Goal: Communication & Community: Answer question/provide support

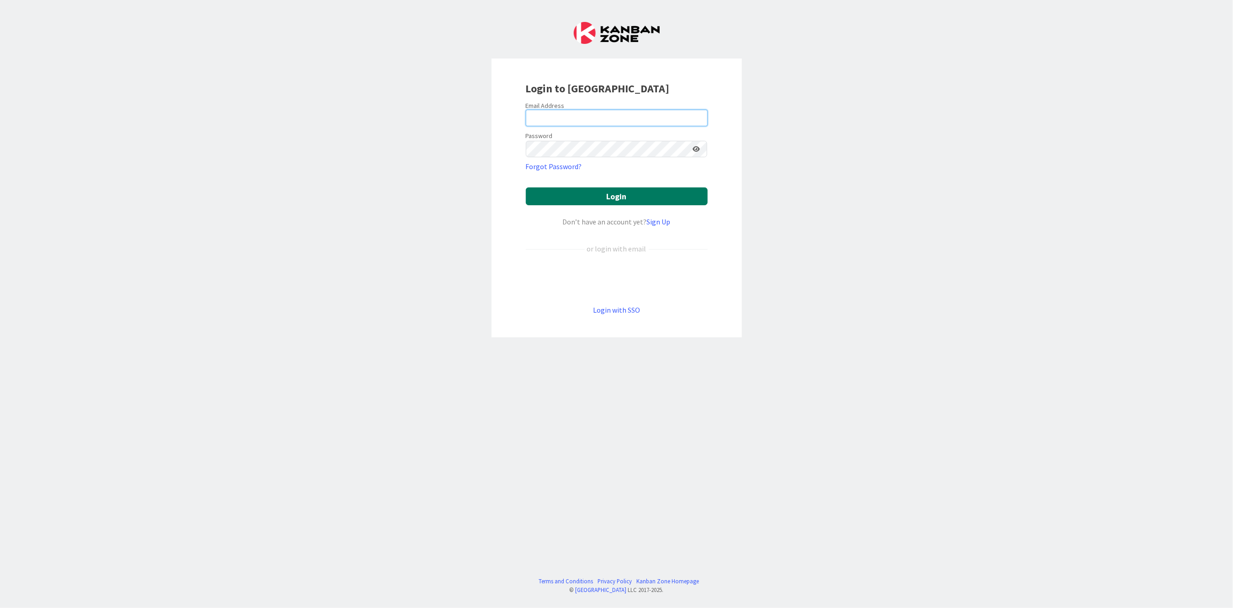
type input "[PERSON_NAME][EMAIL_ADDRESS][PERSON_NAME][DOMAIN_NAME][US_STATE]"
click at [585, 195] on button "Login" at bounding box center [617, 196] width 182 height 18
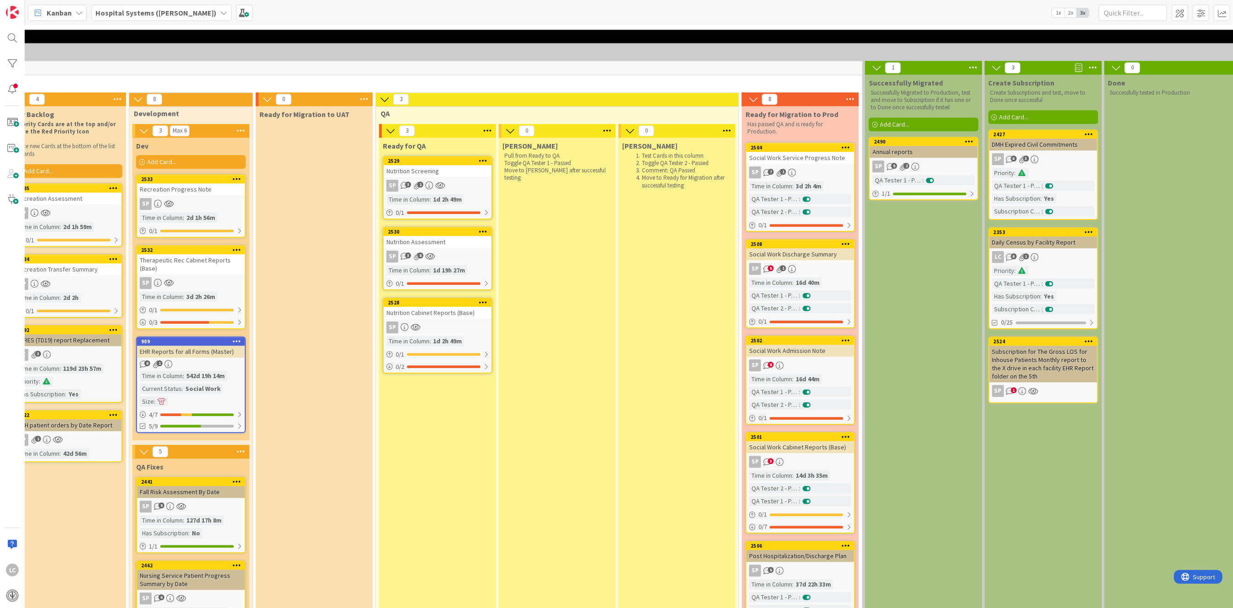
scroll to position [1584, 391]
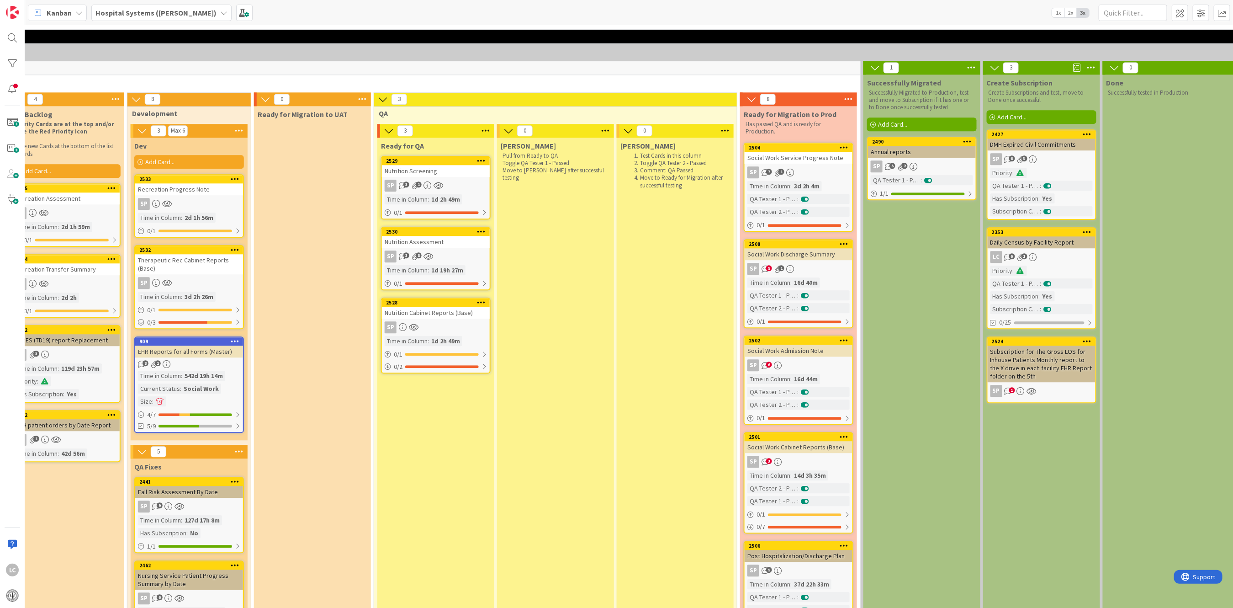
click at [446, 194] on div "1d 2h 49m" at bounding box center [445, 199] width 33 height 10
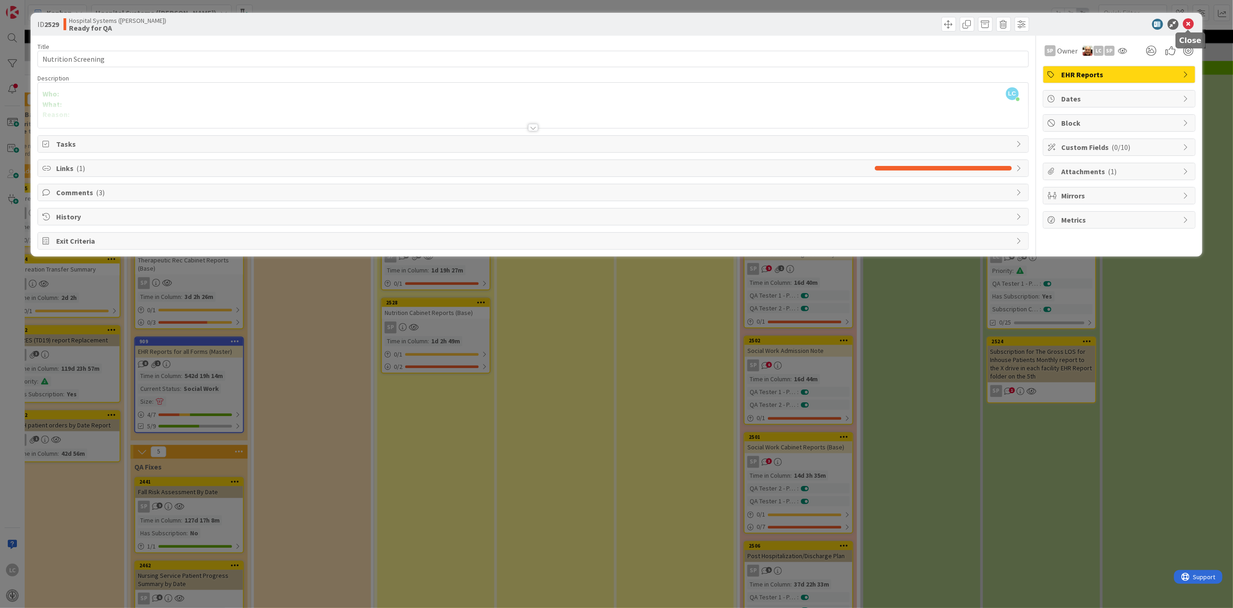
click at [1189, 20] on icon at bounding box center [1189, 24] width 11 height 11
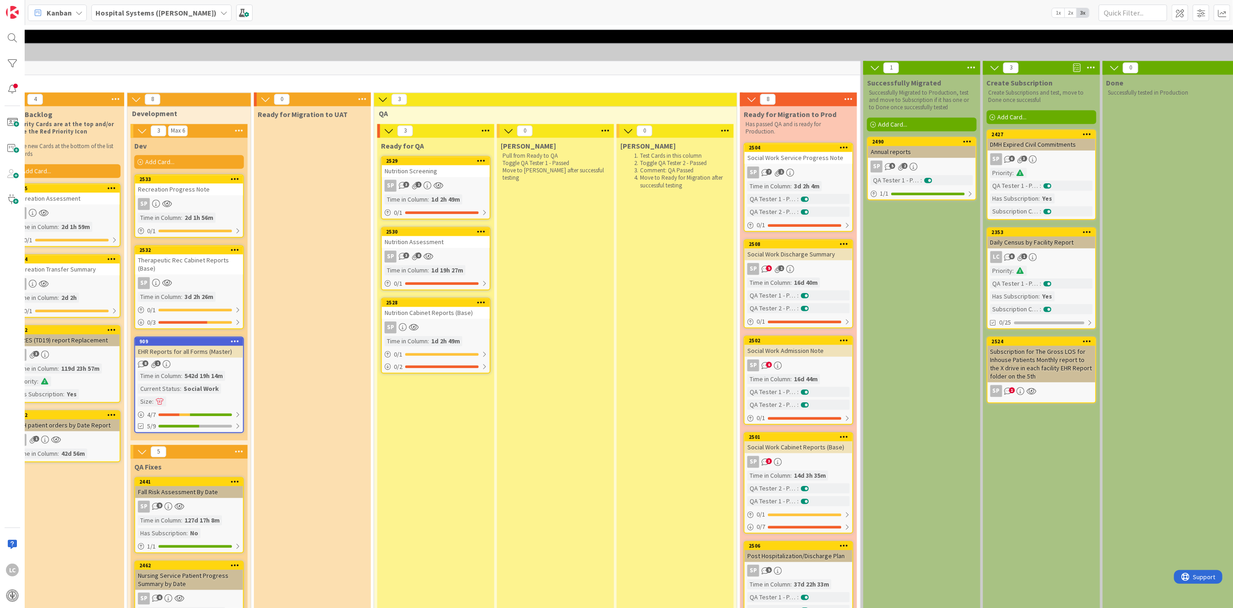
click at [390, 126] on icon at bounding box center [389, 131] width 10 height 10
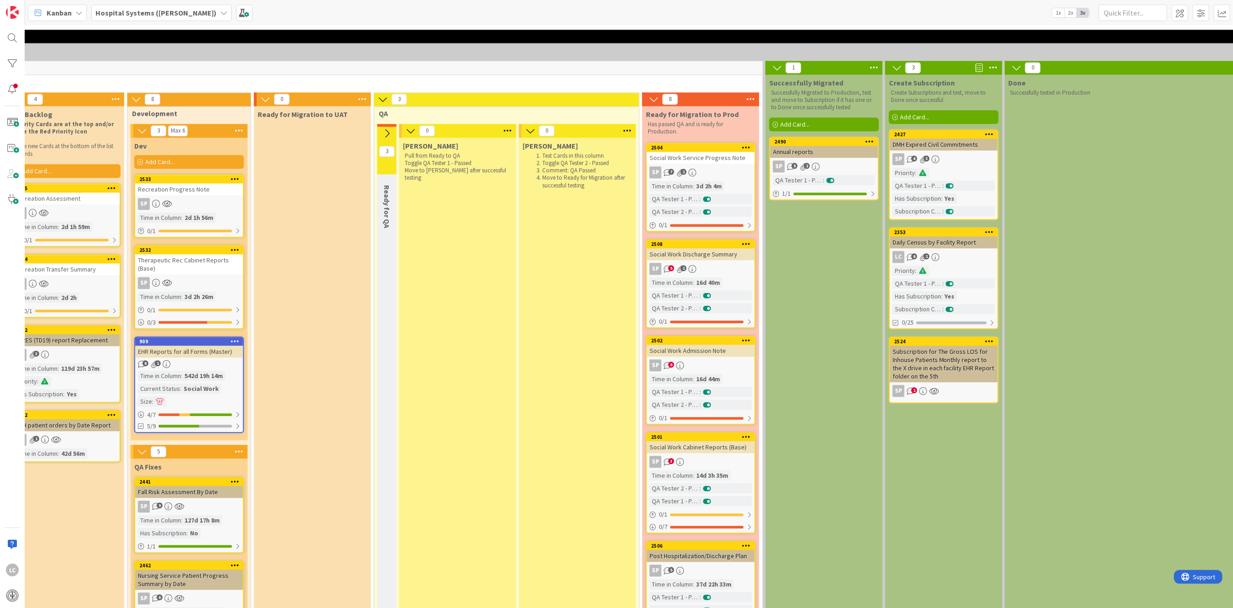
click at [390, 128] on icon at bounding box center [387, 133] width 10 height 10
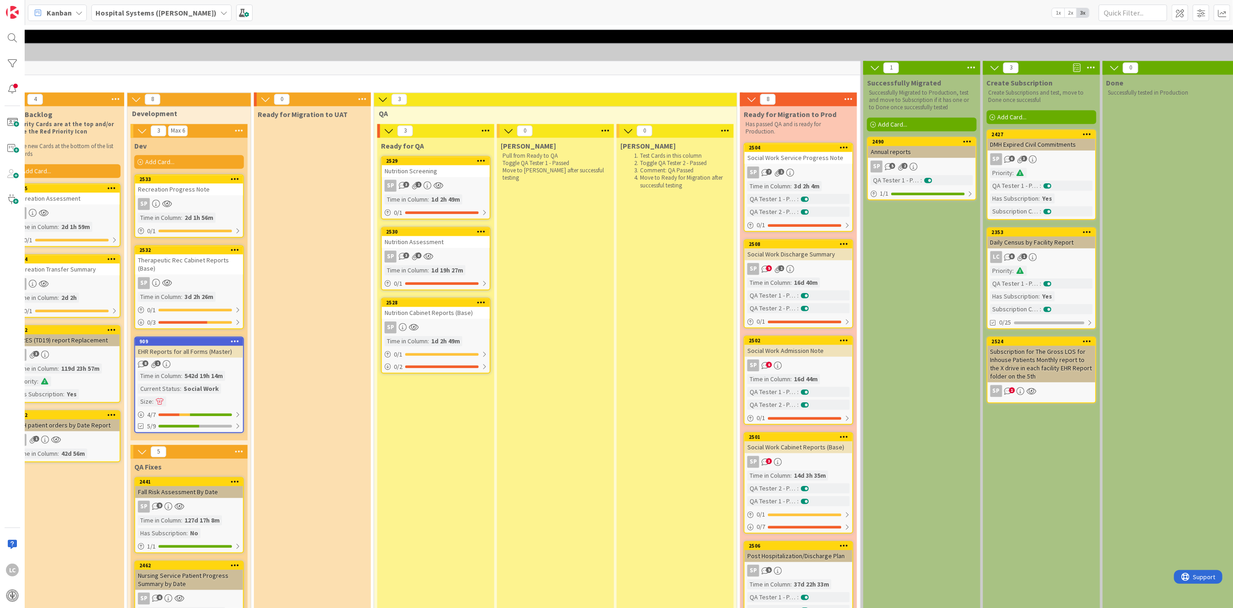
click at [486, 124] on icon at bounding box center [486, 131] width 12 height 14
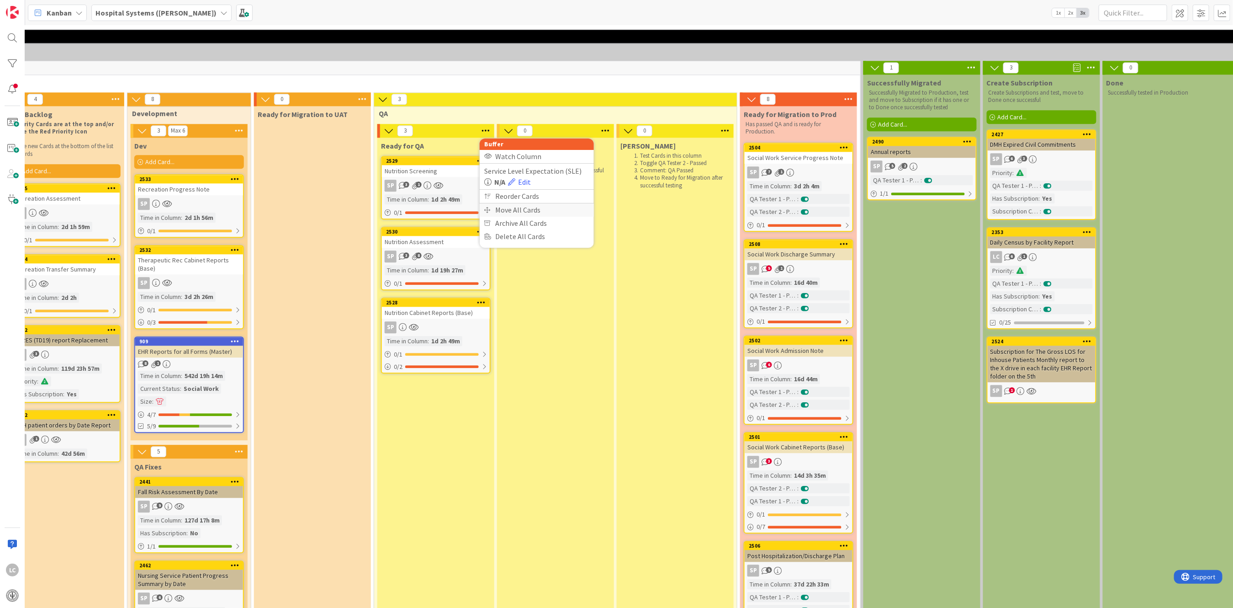
click at [523, 203] on div "Move All Cards" at bounding box center [537, 209] width 114 height 13
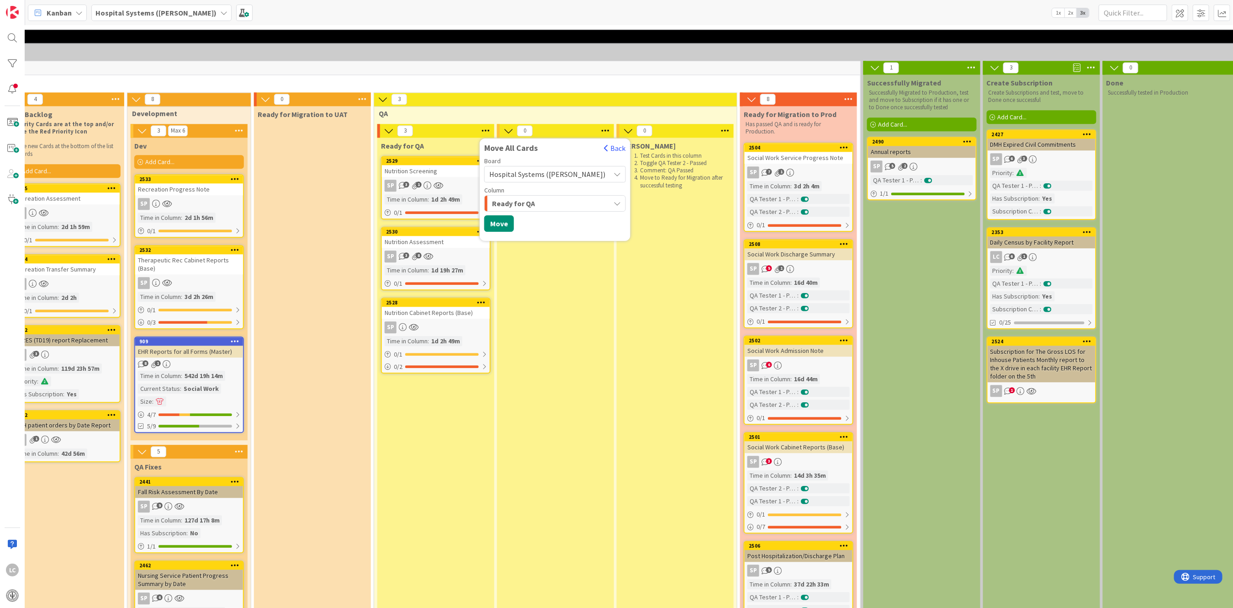
click at [614, 199] on icon "button" at bounding box center [617, 202] width 7 height 7
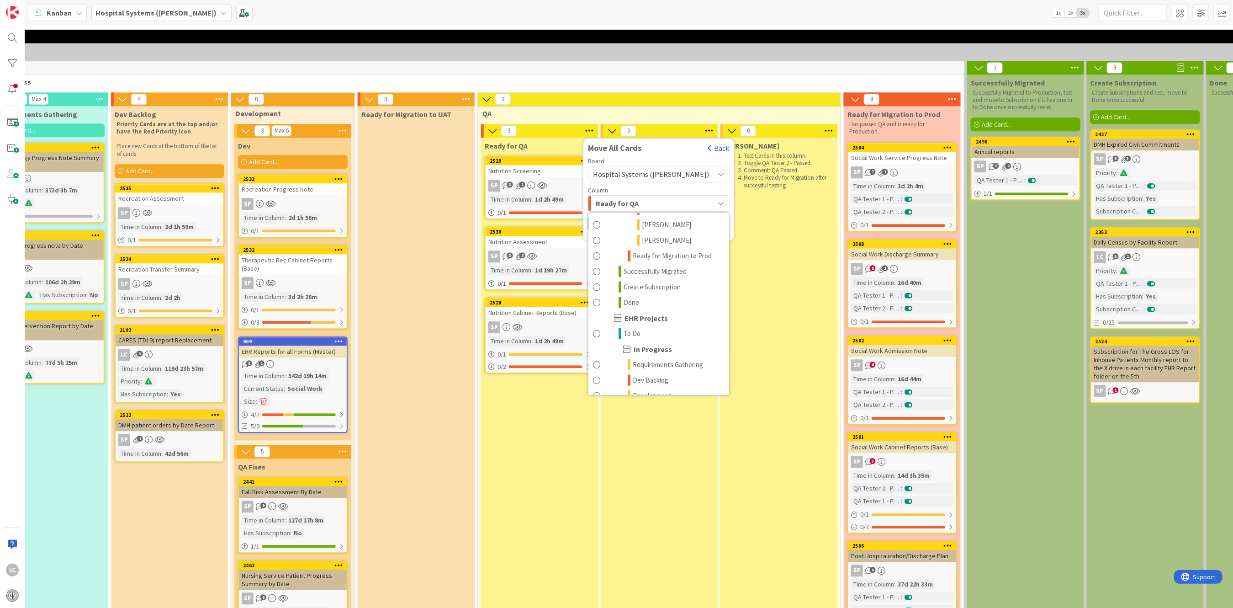
scroll to position [796, 0]
click at [596, 219] on span at bounding box center [596, 216] width 7 height 11
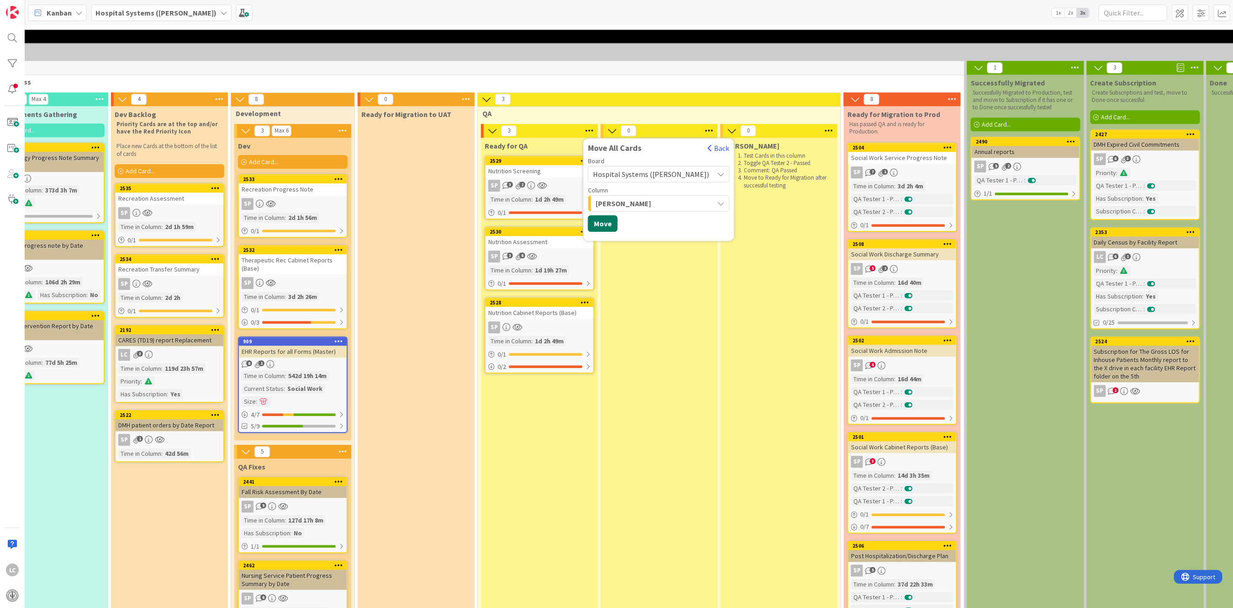
click at [602, 217] on button "Move" at bounding box center [603, 223] width 30 height 16
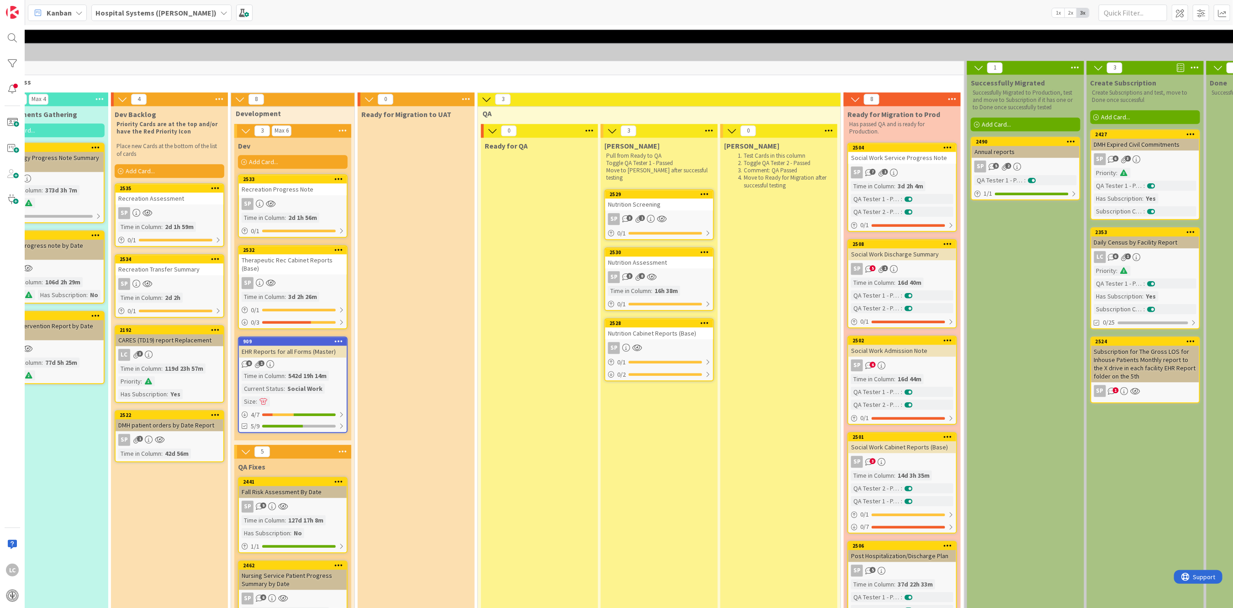
click at [655, 195] on link "2529 Nutrition Screening SP 3 1 0 / 1" at bounding box center [660, 214] width 110 height 51
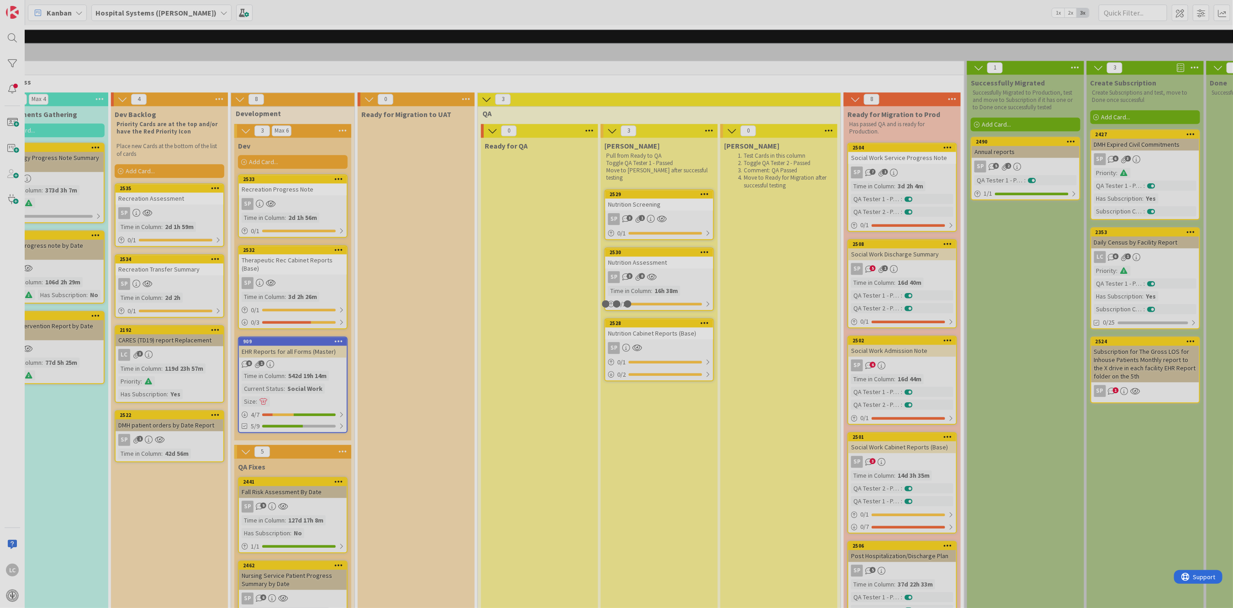
click at [655, 195] on div at bounding box center [616, 304] width 1233 height 608
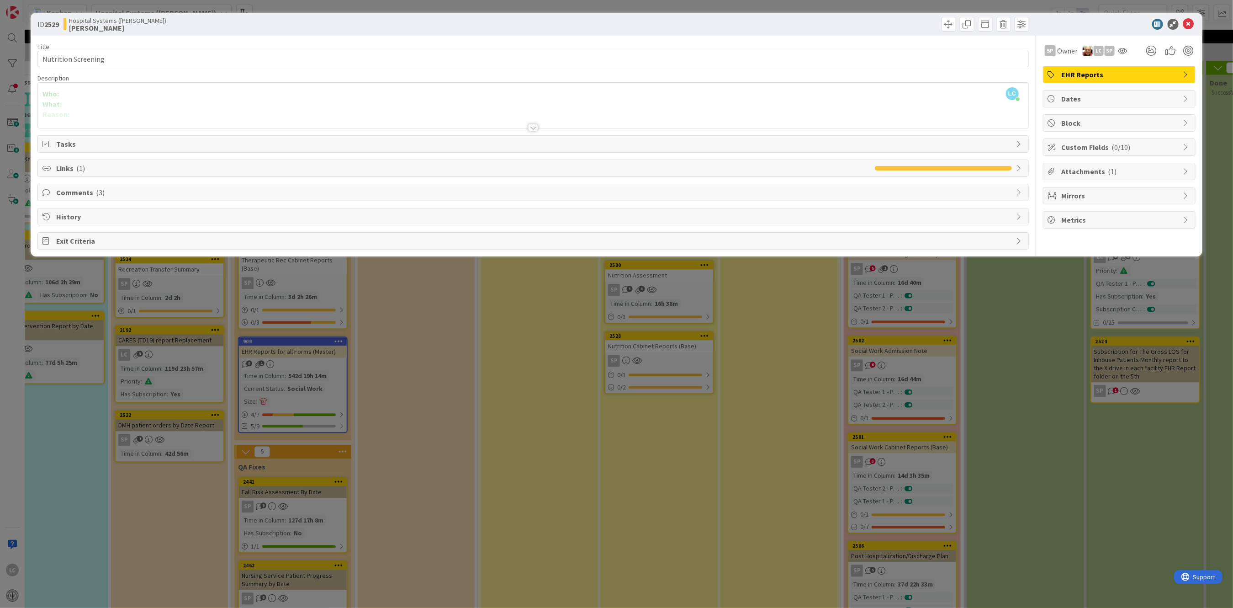
click at [59, 193] on span "Comments ( 3 )" at bounding box center [534, 192] width 956 height 11
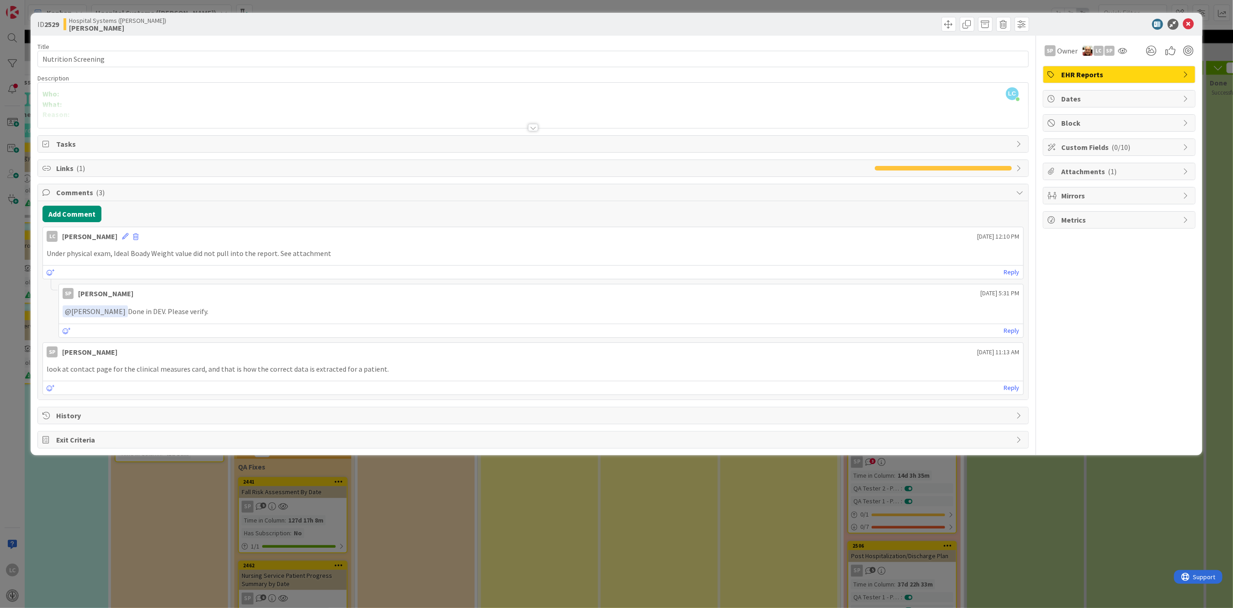
click at [1086, 169] on span "Attachments ( 1 )" at bounding box center [1120, 171] width 117 height 11
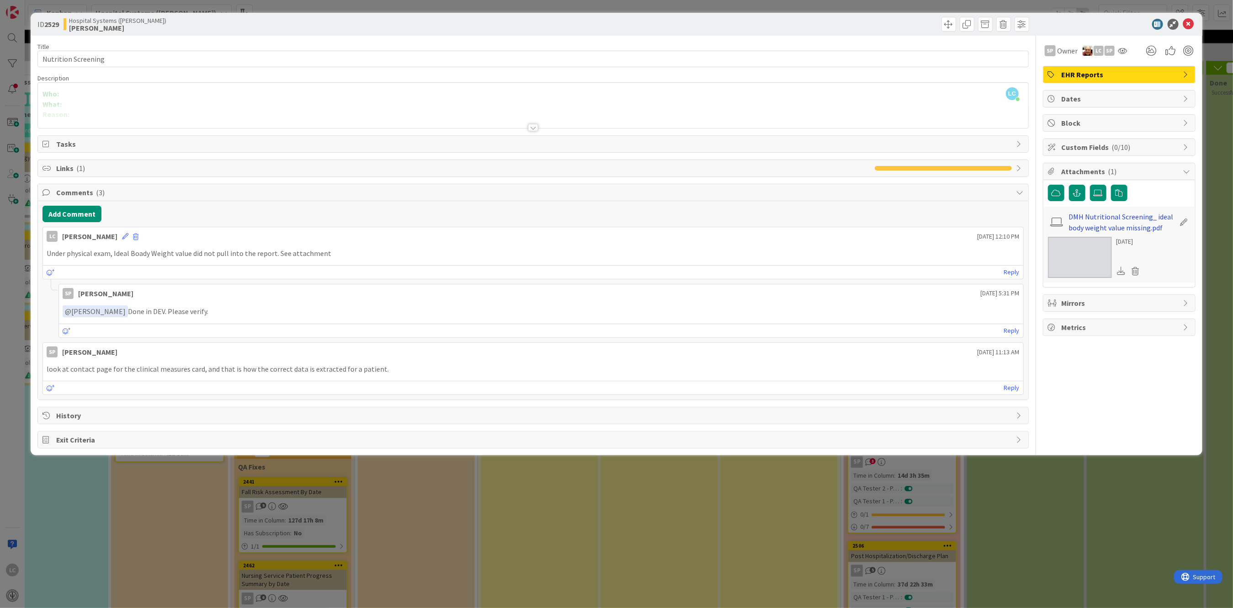
click at [1112, 221] on link "DMH Nutritional Screening_ ideal body weight value missing.pdf" at bounding box center [1122, 222] width 106 height 22
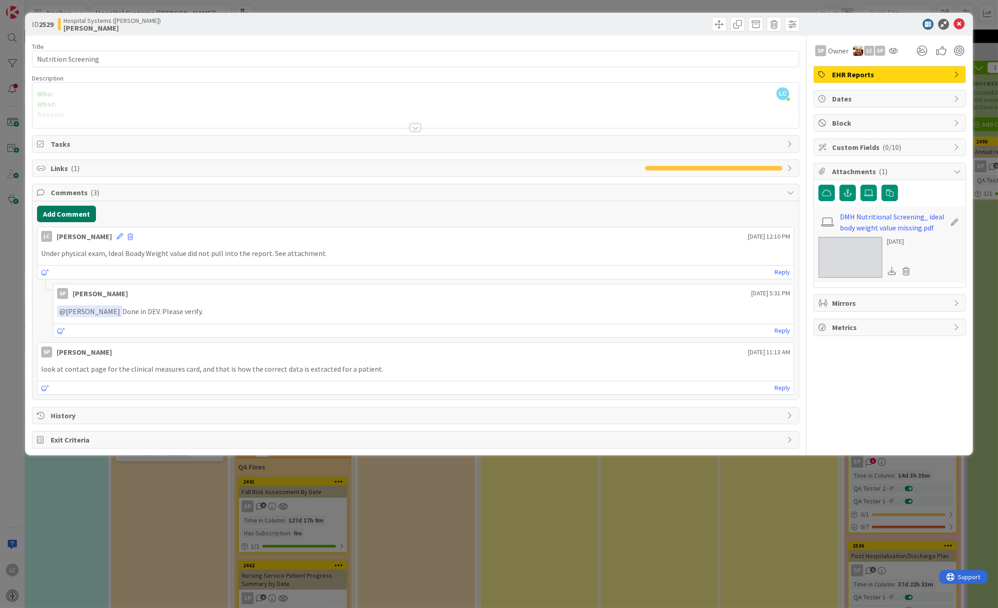
click at [57, 212] on button "Add Comment" at bounding box center [66, 214] width 59 height 16
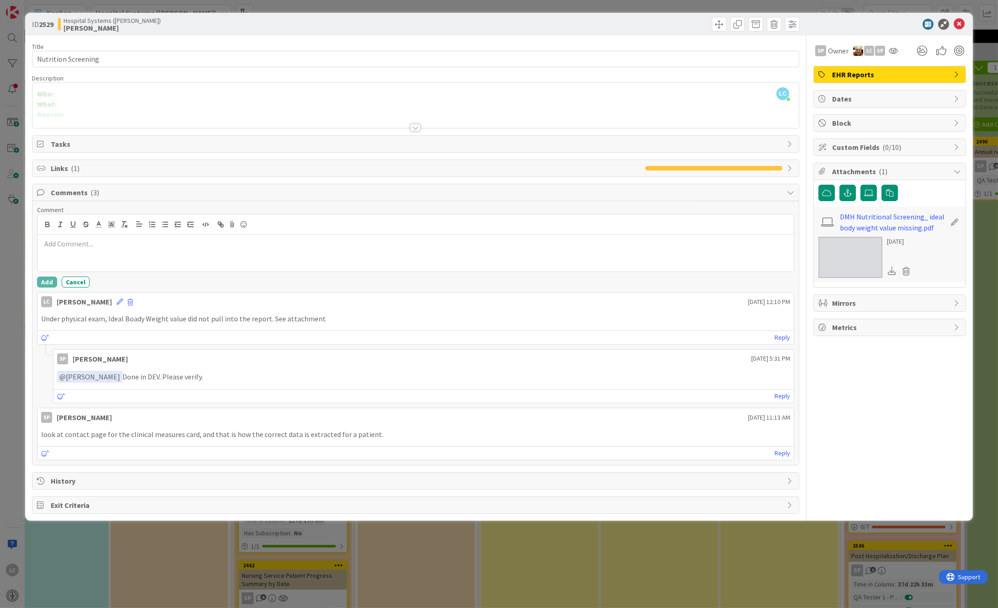
drag, startPoint x: 72, startPoint y: 236, endPoint x: 67, endPoint y: 245, distance: 10.6
click at [69, 242] on div at bounding box center [415, 253] width 757 height 37
click at [39, 281] on button "Add" at bounding box center [47, 281] width 20 height 11
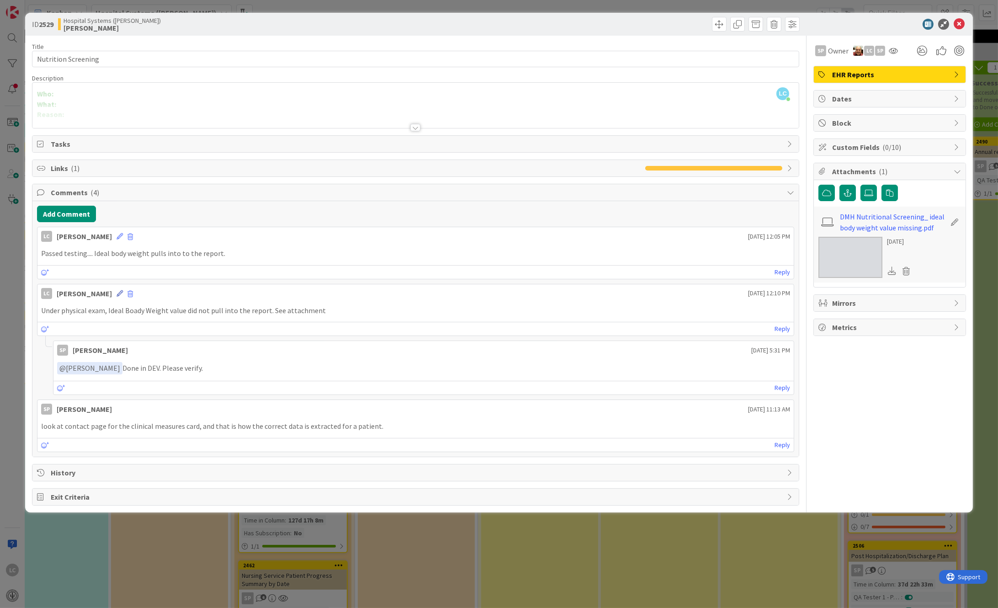
click at [123, 290] on icon at bounding box center [120, 293] width 6 height 6
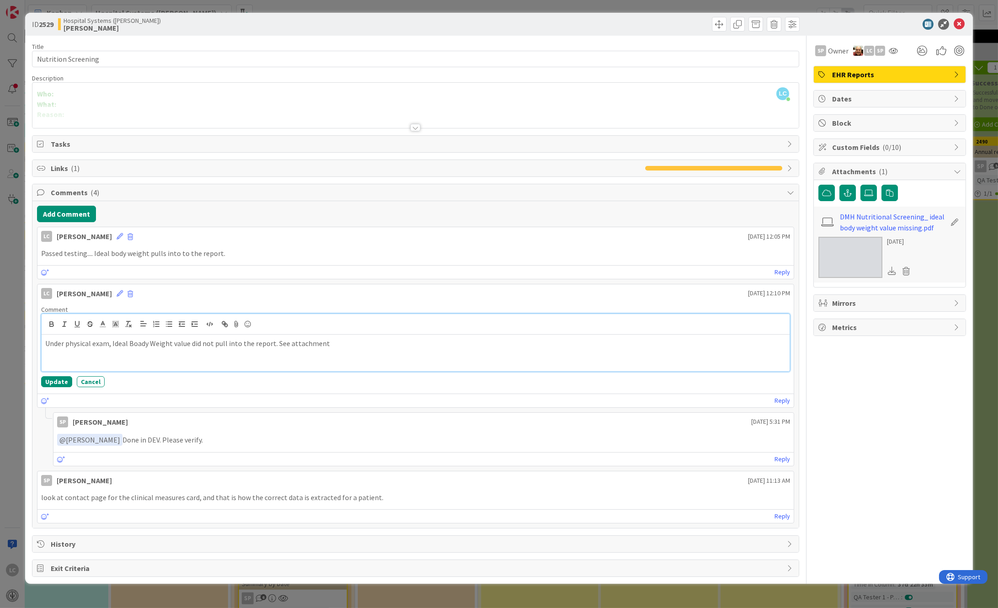
click at [135, 342] on p "Under physical exam, Ideal Boady Weight value did not pull into the report. See…" at bounding box center [415, 343] width 741 height 11
click at [54, 378] on button "Update" at bounding box center [56, 381] width 31 height 11
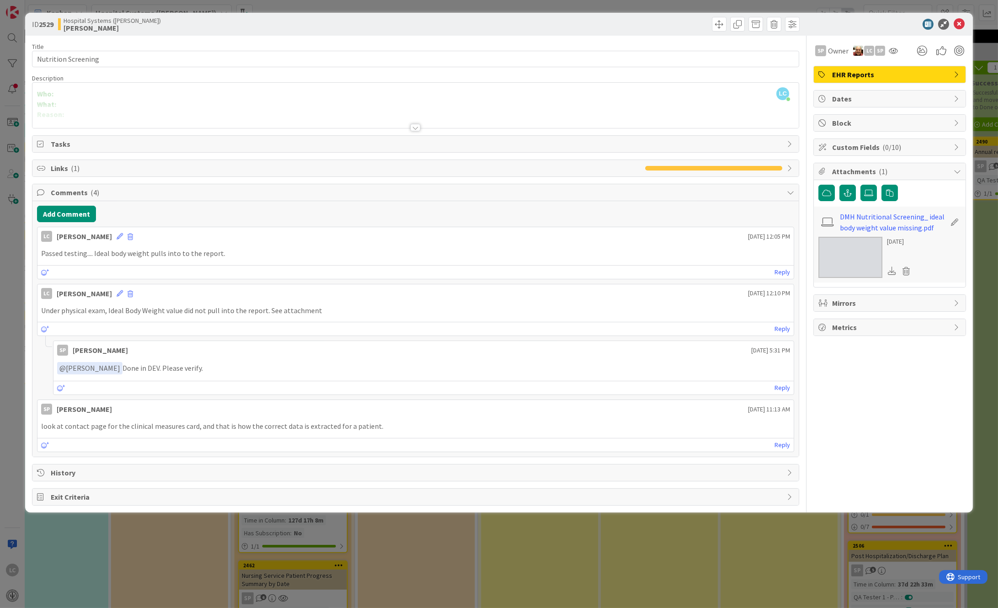
click at [845, 306] on span "Mirrors" at bounding box center [890, 302] width 117 height 11
click at [843, 329] on span "Metrics" at bounding box center [890, 327] width 117 height 11
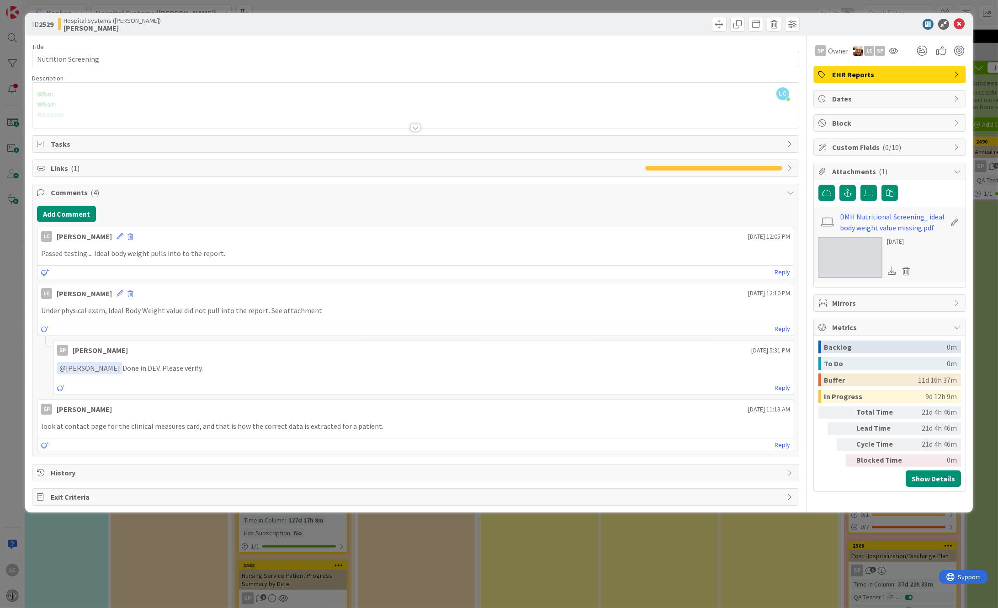
click at [843, 329] on span "Metrics" at bounding box center [890, 327] width 117 height 11
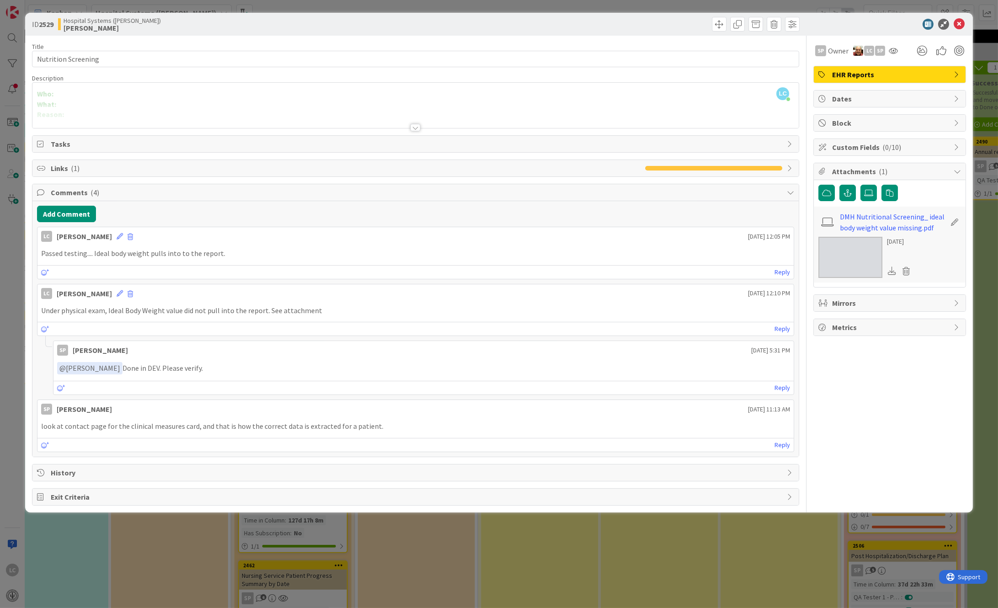
click at [841, 143] on span "Custom Fields ( 0/10 )" at bounding box center [890, 147] width 117 height 11
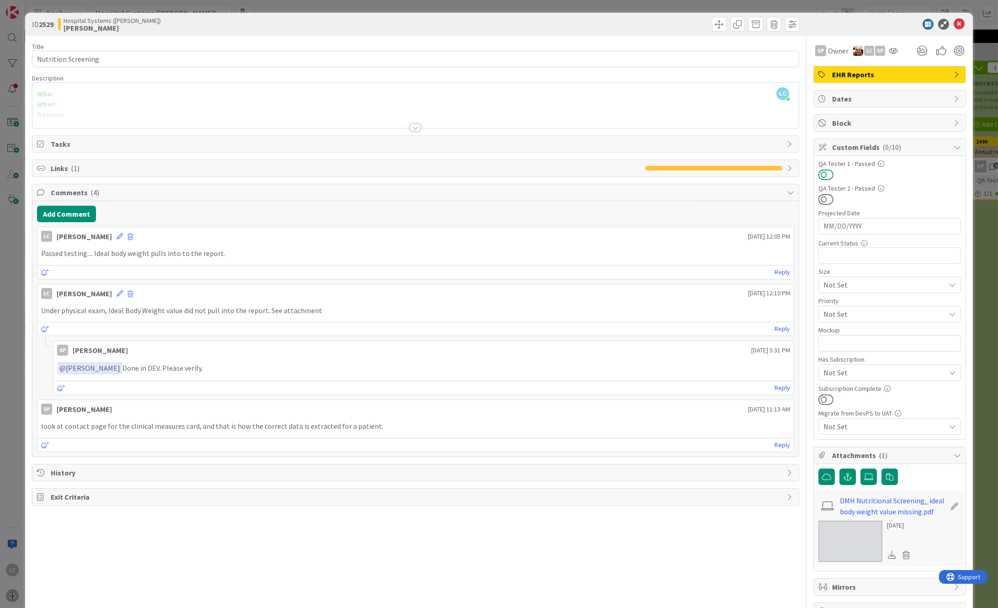
click at [819, 173] on button at bounding box center [825, 175] width 15 height 12
click at [954, 23] on icon at bounding box center [959, 24] width 11 height 11
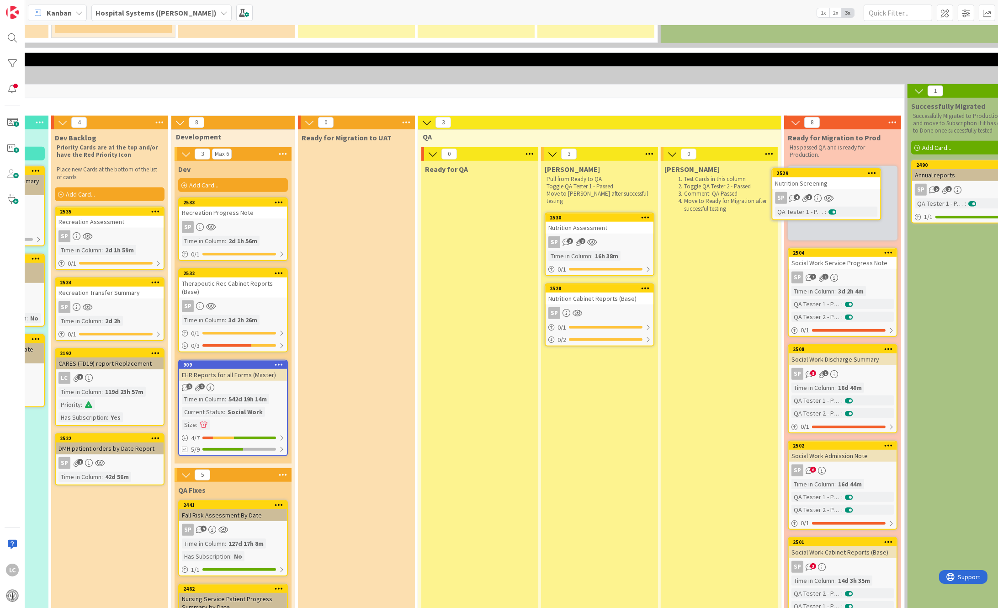
scroll to position [1561, 350]
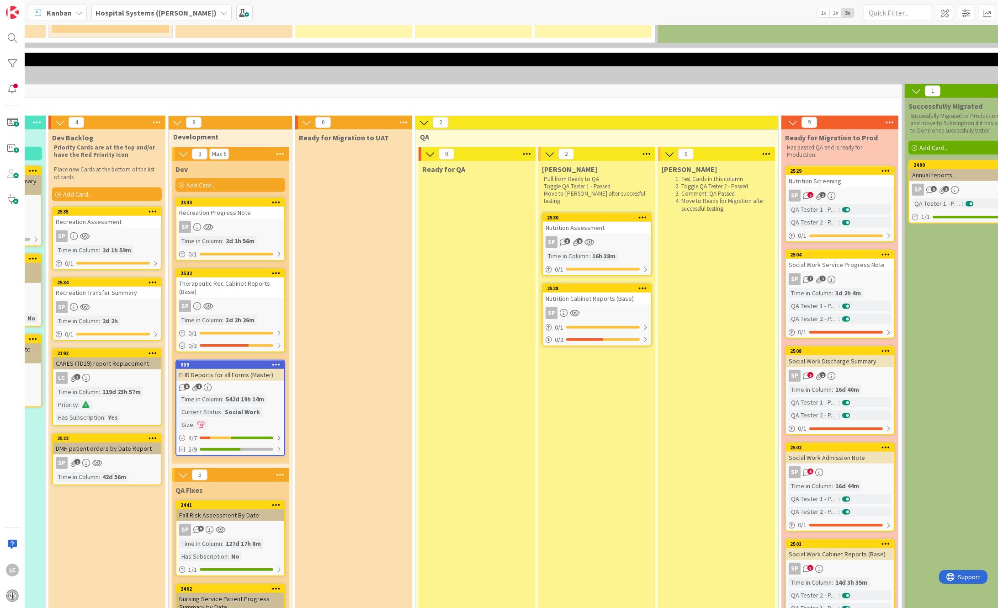
click at [588, 222] on div "Nutrition Assessment" at bounding box center [597, 228] width 108 height 12
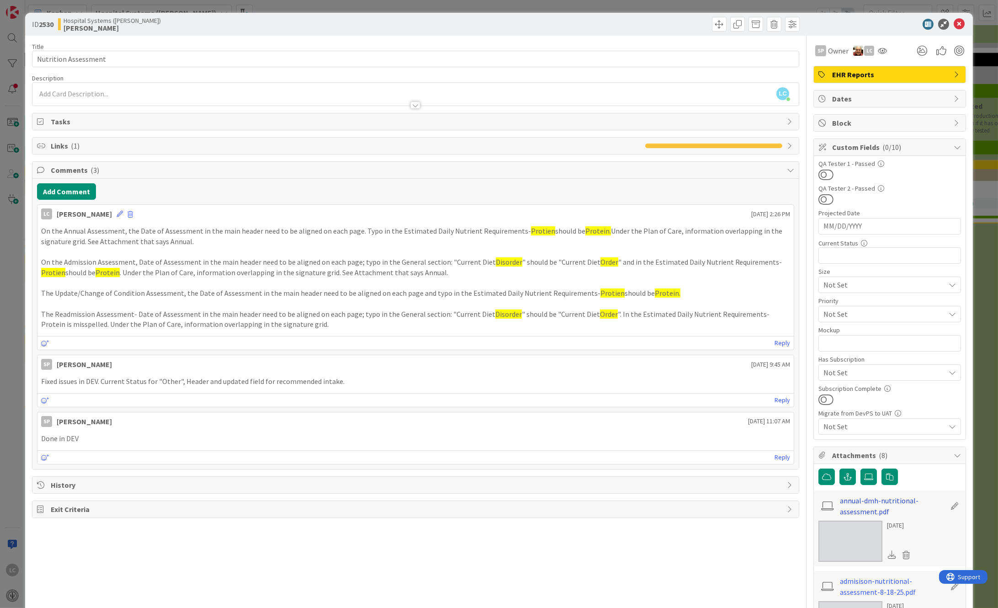
click at [854, 498] on link "annual-dmh-nutritional-assessment.pdf" at bounding box center [893, 506] width 106 height 22
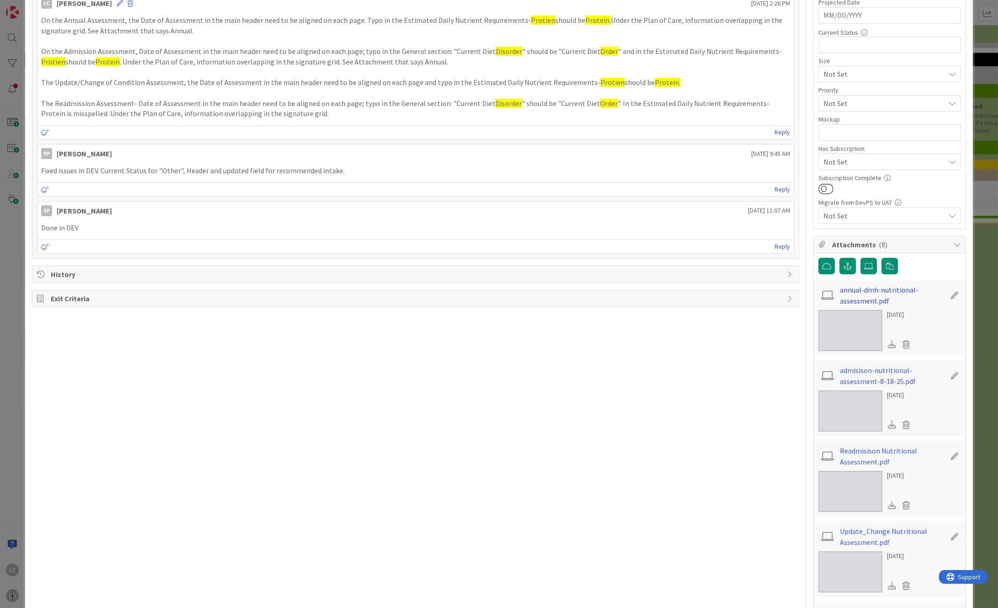
scroll to position [244, 0]
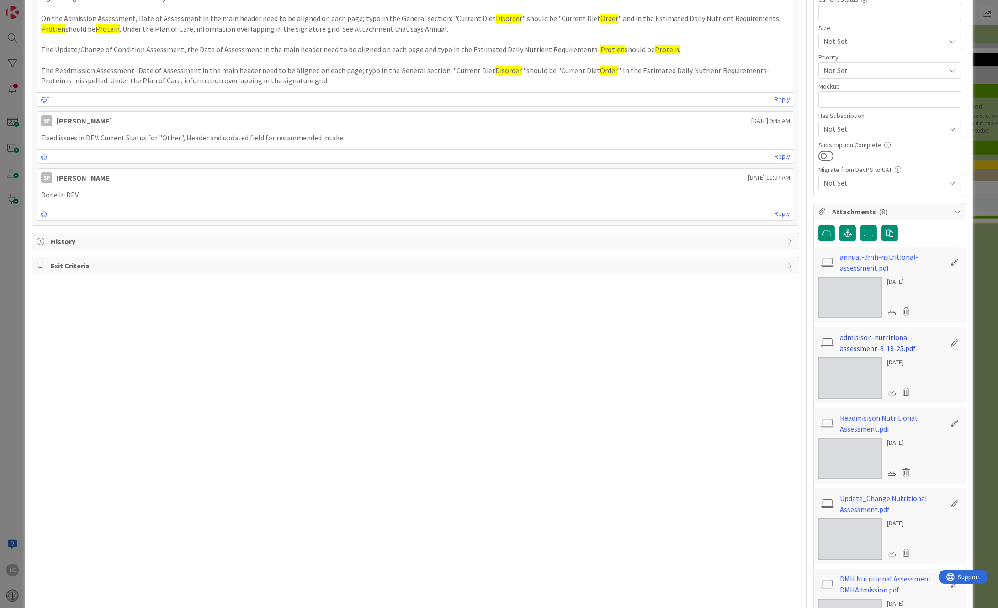
click at [854, 336] on link "admisison-nutritional-assessment-8-18-25.pdf" at bounding box center [893, 343] width 106 height 22
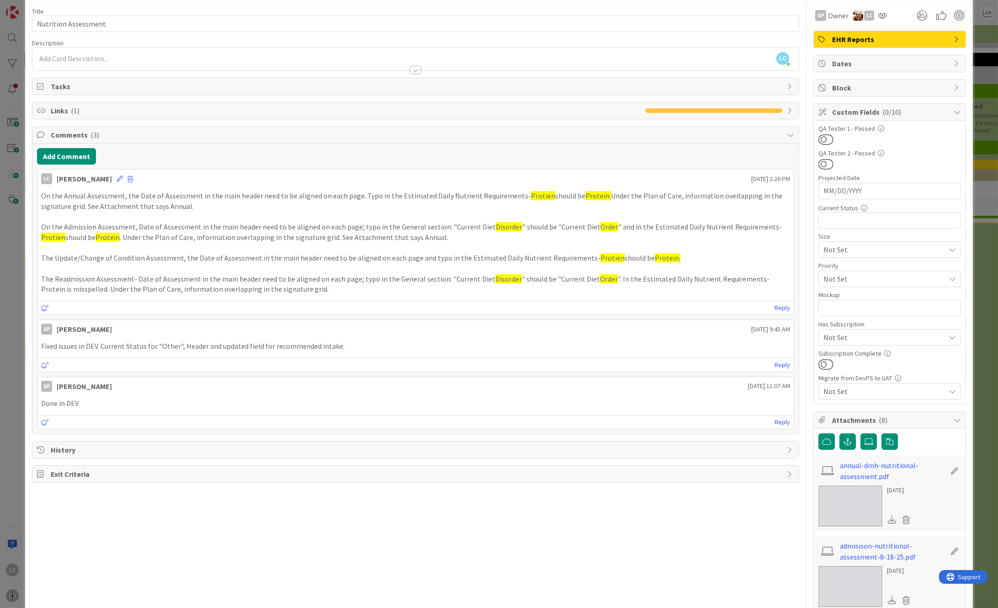
scroll to position [0, 0]
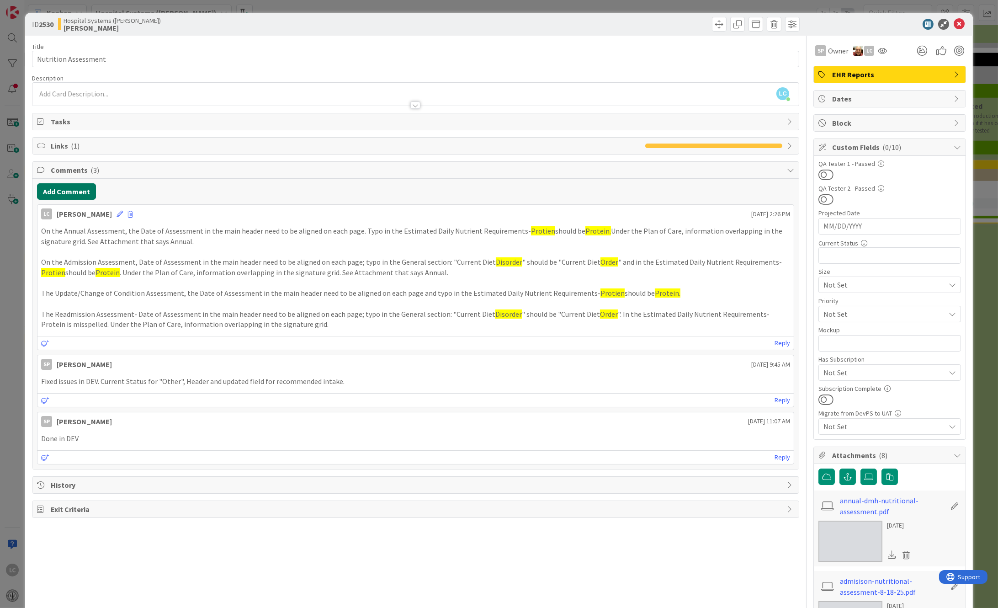
click at [64, 193] on button "Add Comment" at bounding box center [66, 191] width 59 height 16
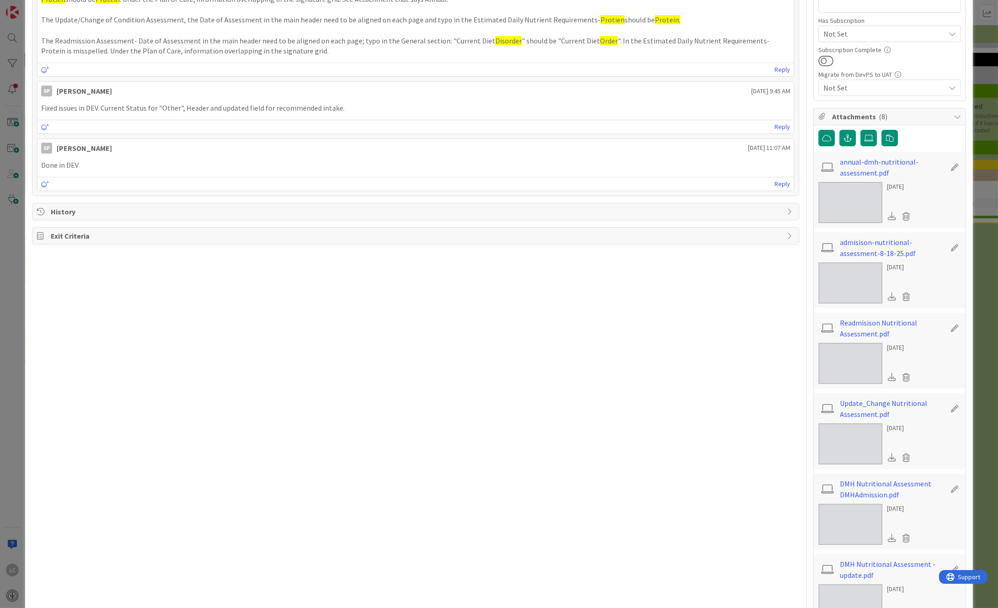
scroll to position [366, 0]
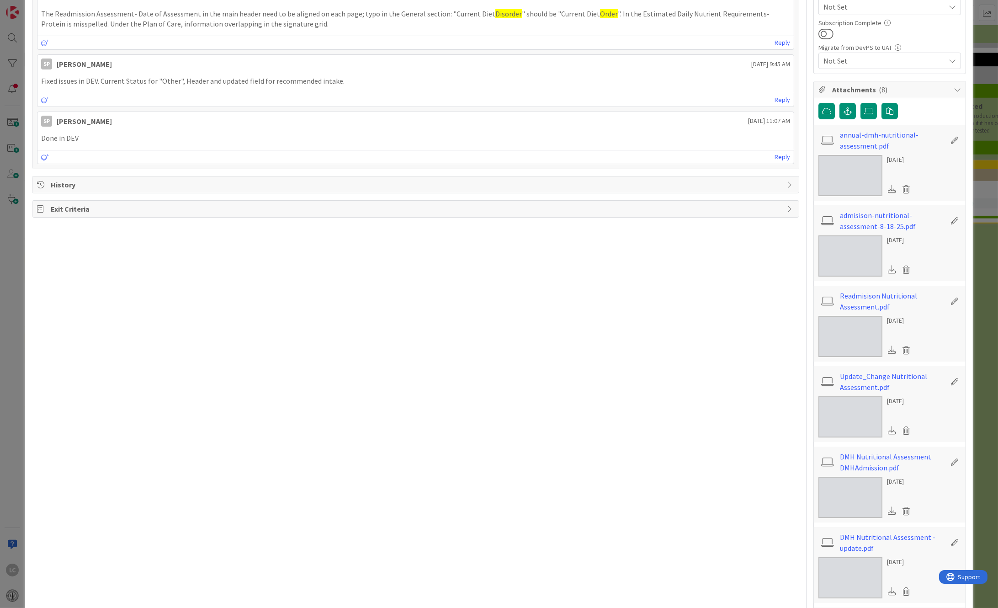
click at [855, 322] on img at bounding box center [850, 336] width 64 height 41
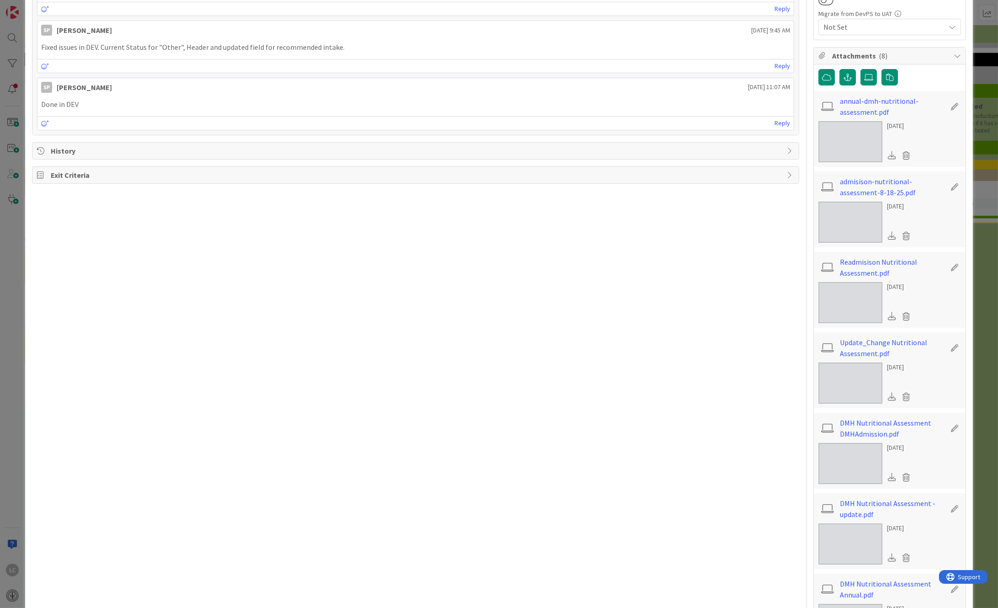
scroll to position [426, 0]
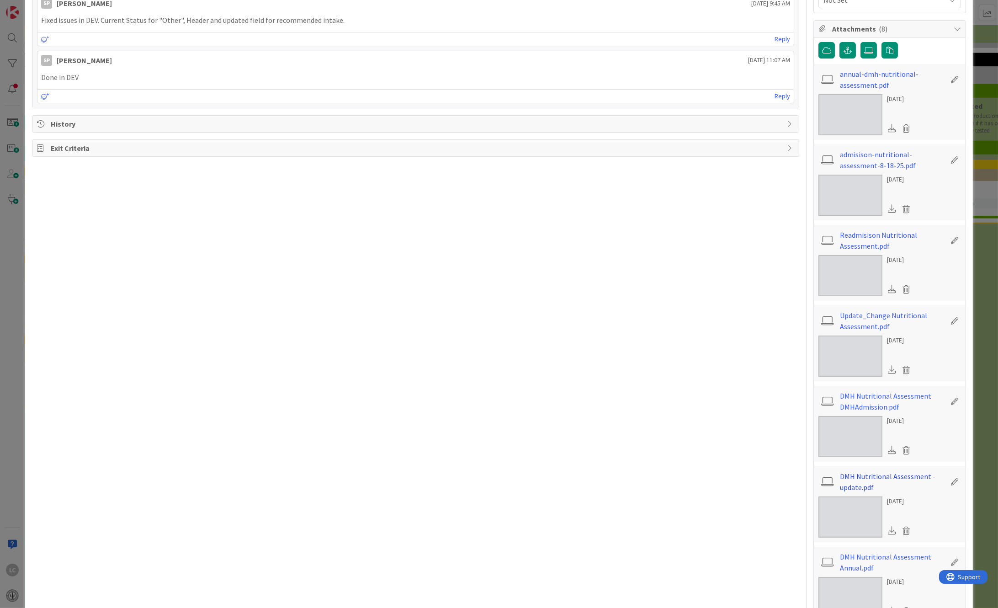
click at [851, 477] on link "DMH Nutritional Assessment -update.pdf" at bounding box center [893, 482] width 106 height 22
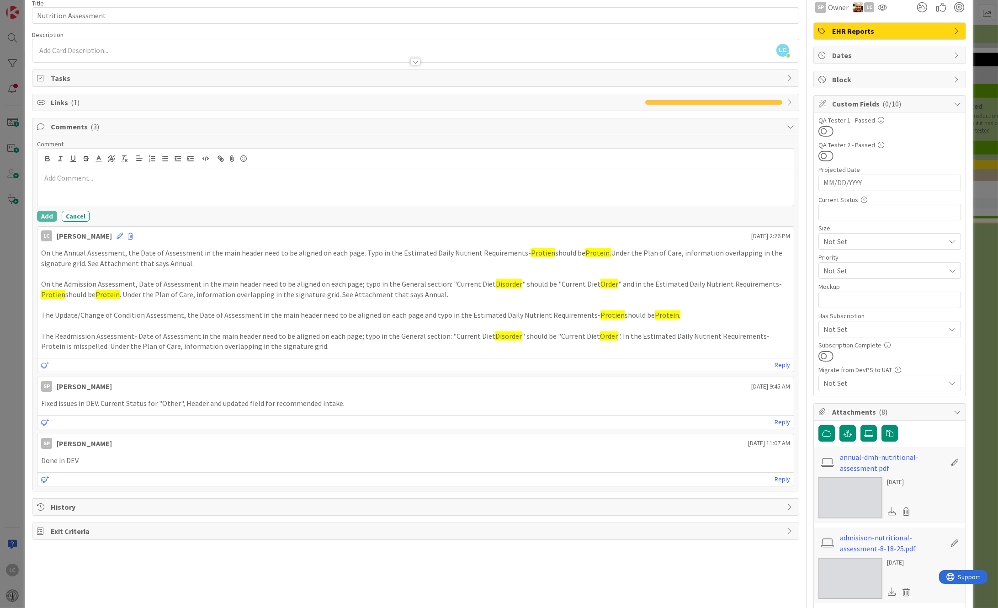
scroll to position [0, 0]
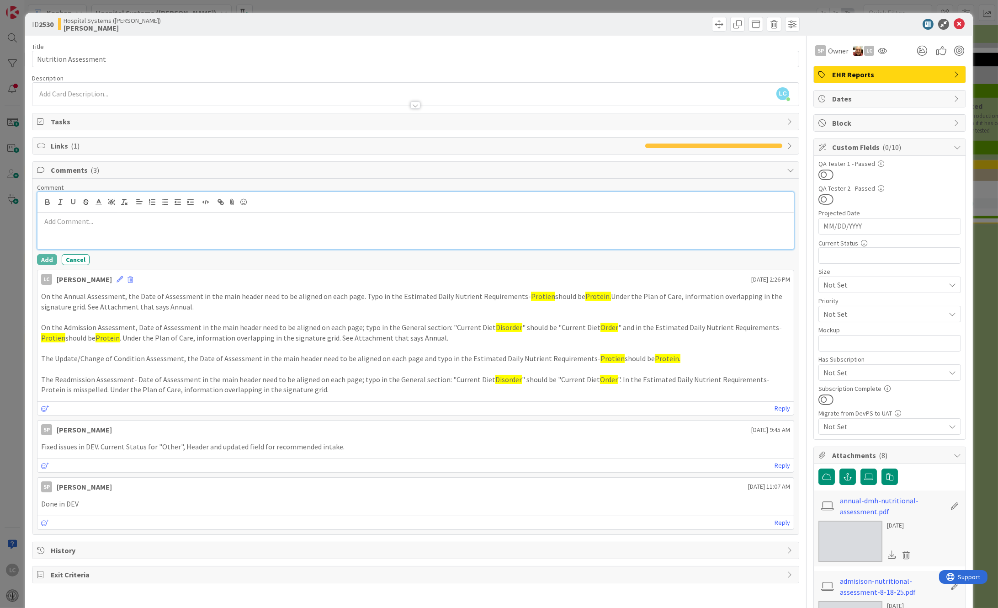
click at [55, 223] on p at bounding box center [415, 221] width 749 height 11
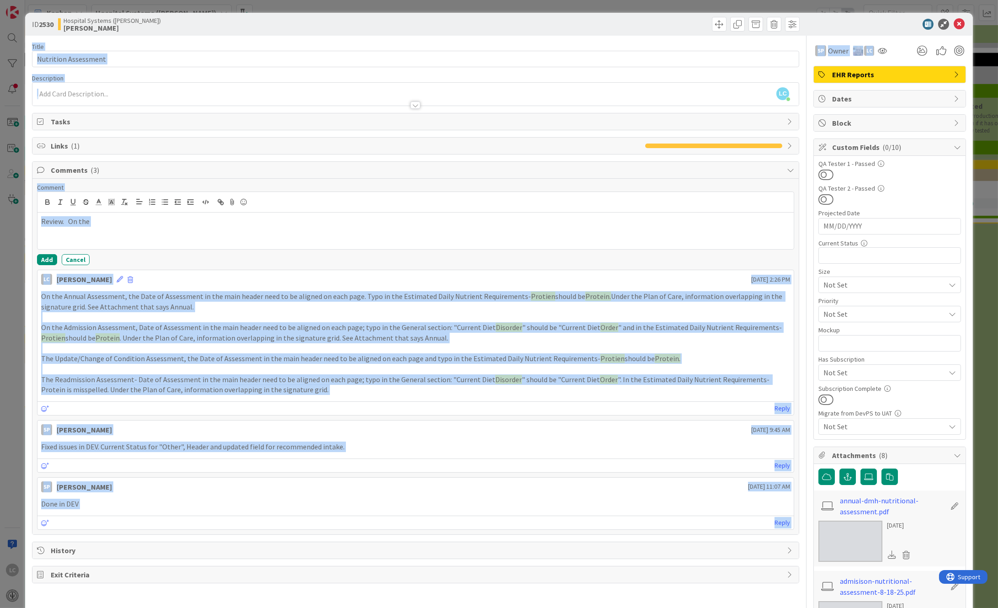
drag, startPoint x: 467, startPoint y: 11, endPoint x: 753, endPoint y: 133, distance: 311.6
click at [785, 139] on div "ID 2530 Hospital Systems ([PERSON_NAME]) [PERSON_NAME] Title 20 / 128 Nutrition…" at bounding box center [499, 304] width 998 height 608
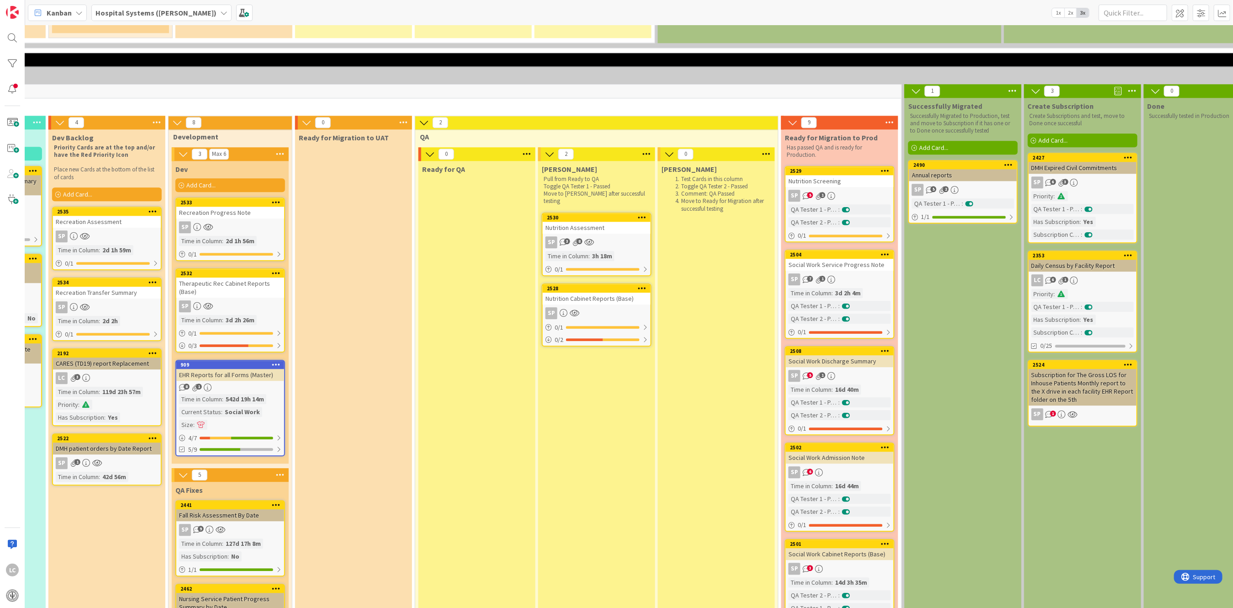
click at [580, 238] on span "8" at bounding box center [580, 241] width 6 height 6
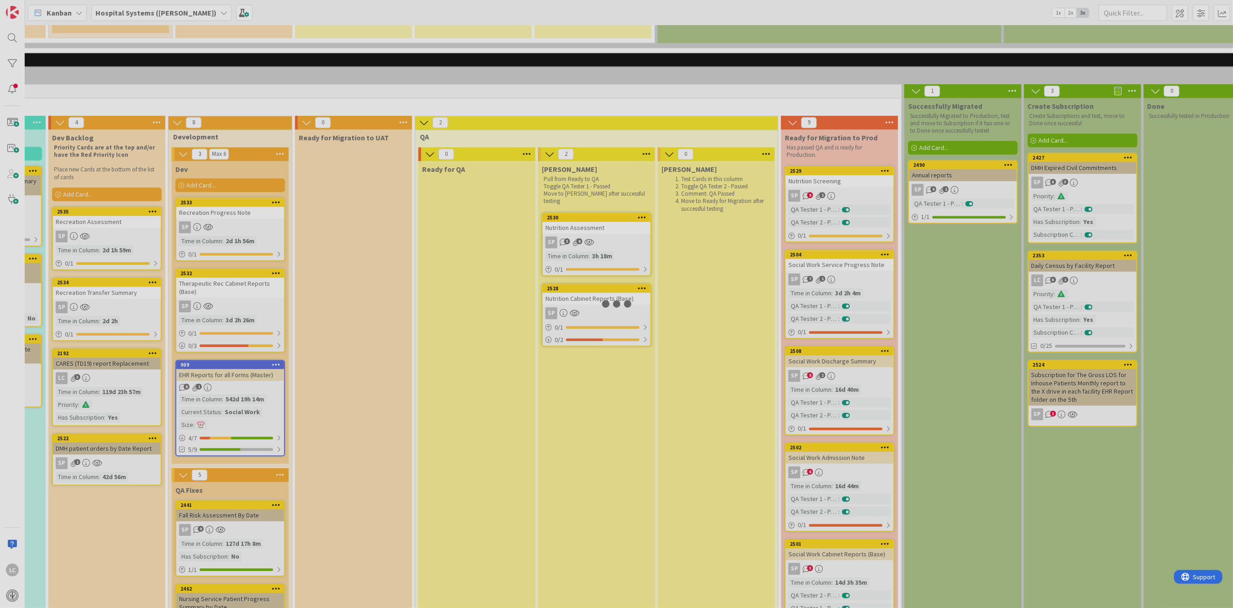
click at [580, 223] on div at bounding box center [616, 304] width 1233 height 608
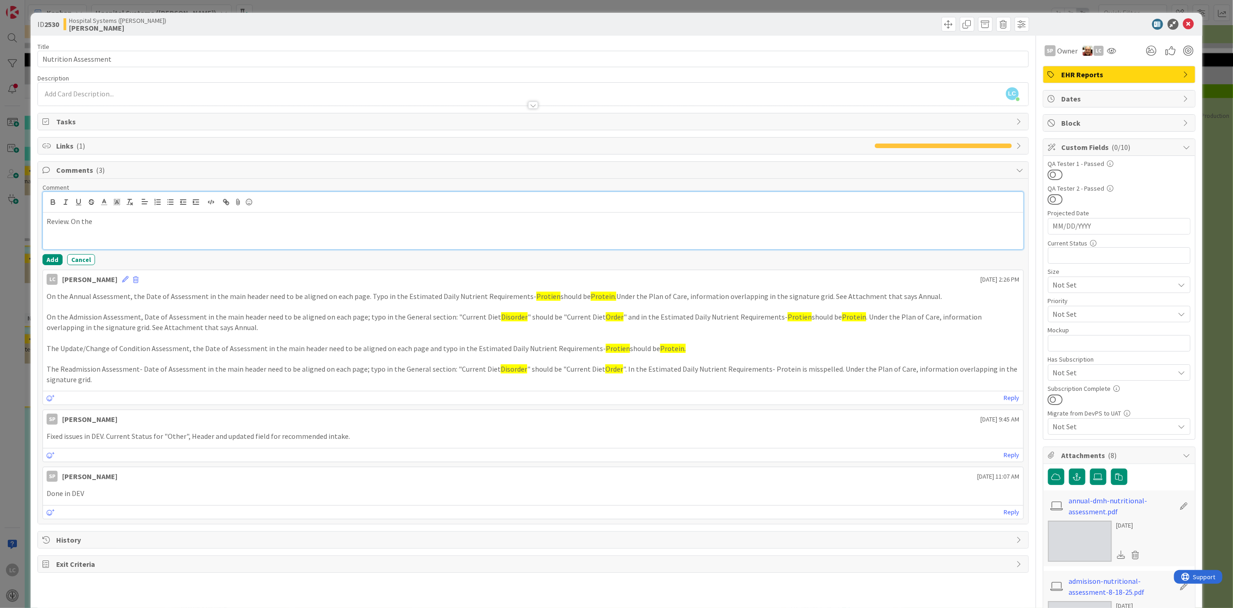
click at [103, 222] on p "Review. On the" at bounding box center [533, 221] width 973 height 11
drag, startPoint x: 79, startPoint y: 221, endPoint x: 194, endPoint y: 217, distance: 115.2
click at [194, 217] on p "Reviewed, the Annual and the Admission pass" at bounding box center [533, 221] width 973 height 11
click at [110, 222] on p "Reviewed, Content wise the reports pass." at bounding box center [533, 221] width 973 height 11
click at [187, 215] on div "Reviewed, Content wise the reports pass." at bounding box center [533, 230] width 980 height 37
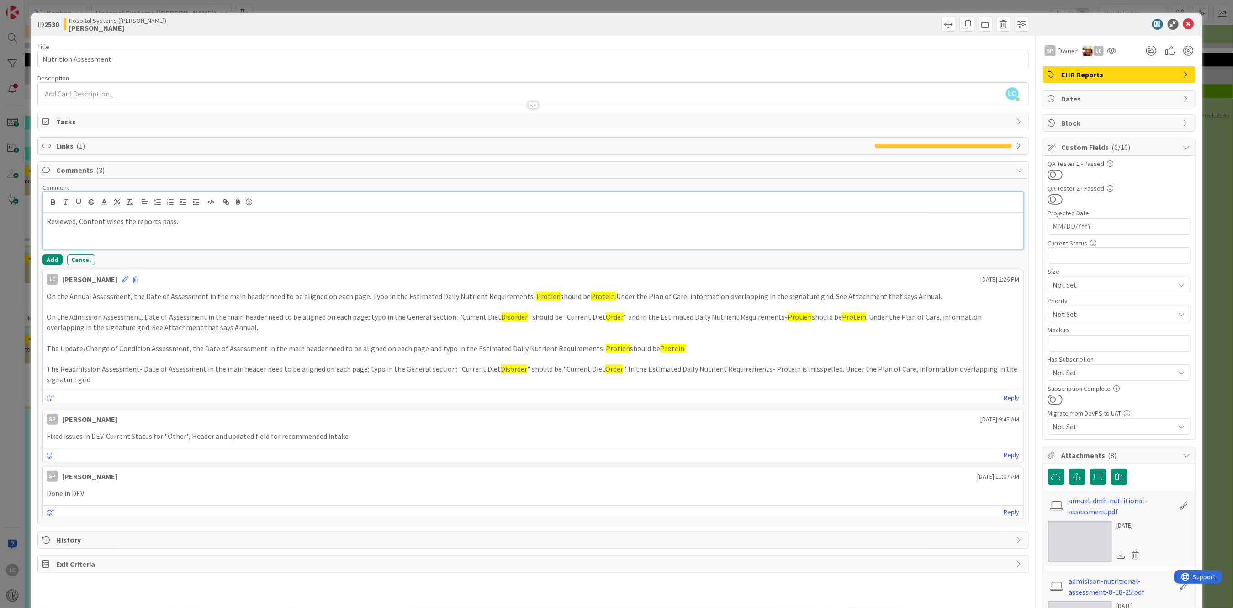
click at [191, 223] on p "Reviewed, Content wises the reports pass." at bounding box center [533, 221] width 973 height 11
click at [118, 220] on p "Reviewed, Content wises the reports pass." at bounding box center [533, 221] width 973 height 11
click at [83, 220] on p "Reviewed, Content wise the reports pass." at bounding box center [533, 221] width 973 height 11
drag, startPoint x: 79, startPoint y: 222, endPoint x: 163, endPoint y: 219, distance: 84.1
click at [163, 219] on p "Reviewed, Content wise the reports pass." at bounding box center [533, 221] width 973 height 11
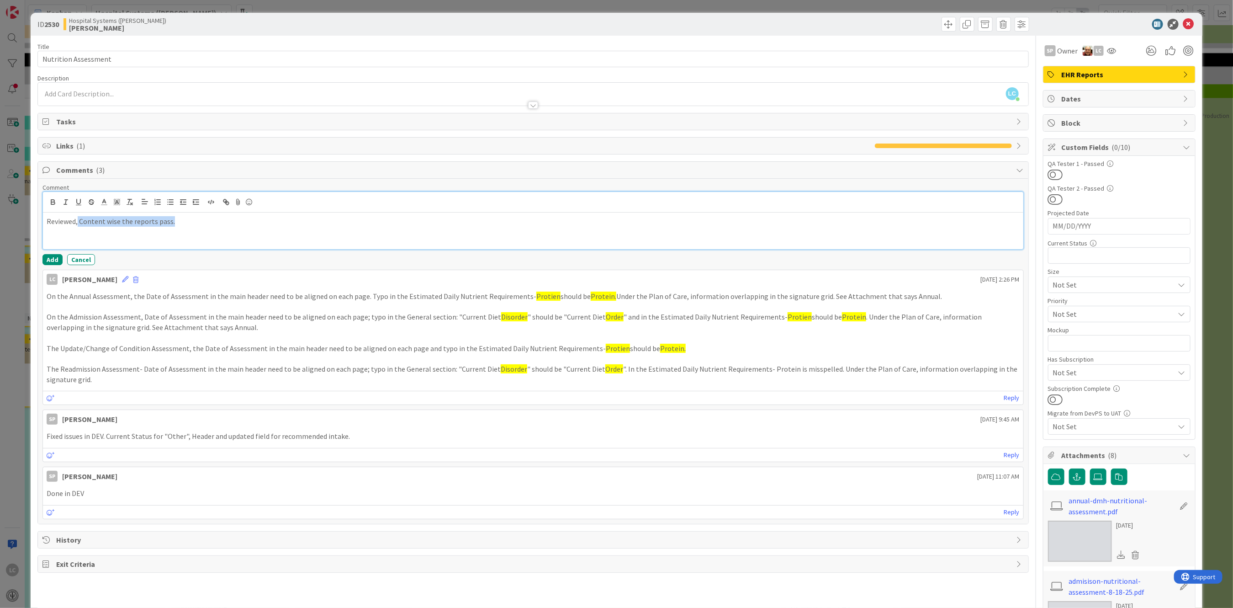
drag, startPoint x: 185, startPoint y: 216, endPoint x: 78, endPoint y: 218, distance: 107.4
click at [78, 218] on p "Reviewed, Content wise the reports pass." at bounding box center [533, 221] width 973 height 11
click at [355, 221] on p "Reviewed and still alignment issues in the header with the date extended to the…" at bounding box center [533, 221] width 973 height 11
click at [498, 222] on p "Reviewed and still alignment issues in the header with the date extended to the…" at bounding box center [533, 221] width 973 height 11
click at [676, 224] on p "Reviewed and still alignment issues in the header with the date extended to the…" at bounding box center [533, 221] width 973 height 11
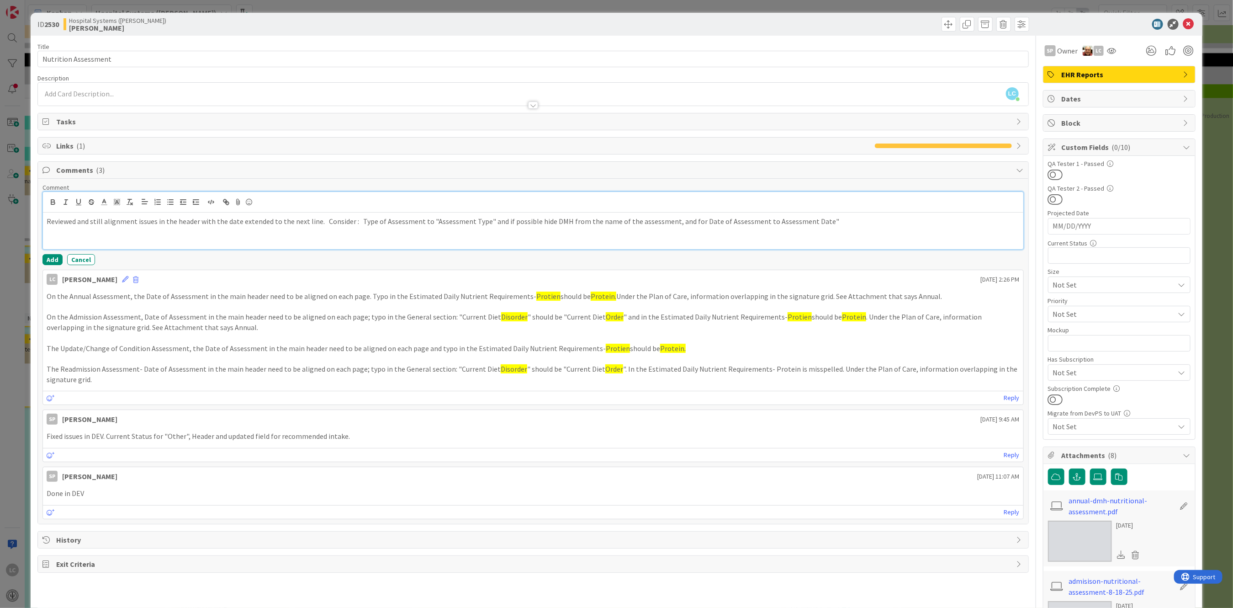
drag, startPoint x: 758, startPoint y: 222, endPoint x: 795, endPoint y: 232, distance: 38.0
click at [760, 222] on p "Reviewed and still alignment issues in the header with the date extended to the…" at bounding box center [533, 221] width 973 height 11
click at [819, 225] on div "Reviewed and still alignment issues in the header with the date extended to the…" at bounding box center [533, 230] width 980 height 37
click at [824, 221] on p "Reviewed and still alignment issues in the header with the date extended to the…" at bounding box center [533, 221] width 973 height 11
click at [210, 231] on p "Reviewed and still alignment issues in the header with the date extended to the…" at bounding box center [533, 226] width 973 height 21
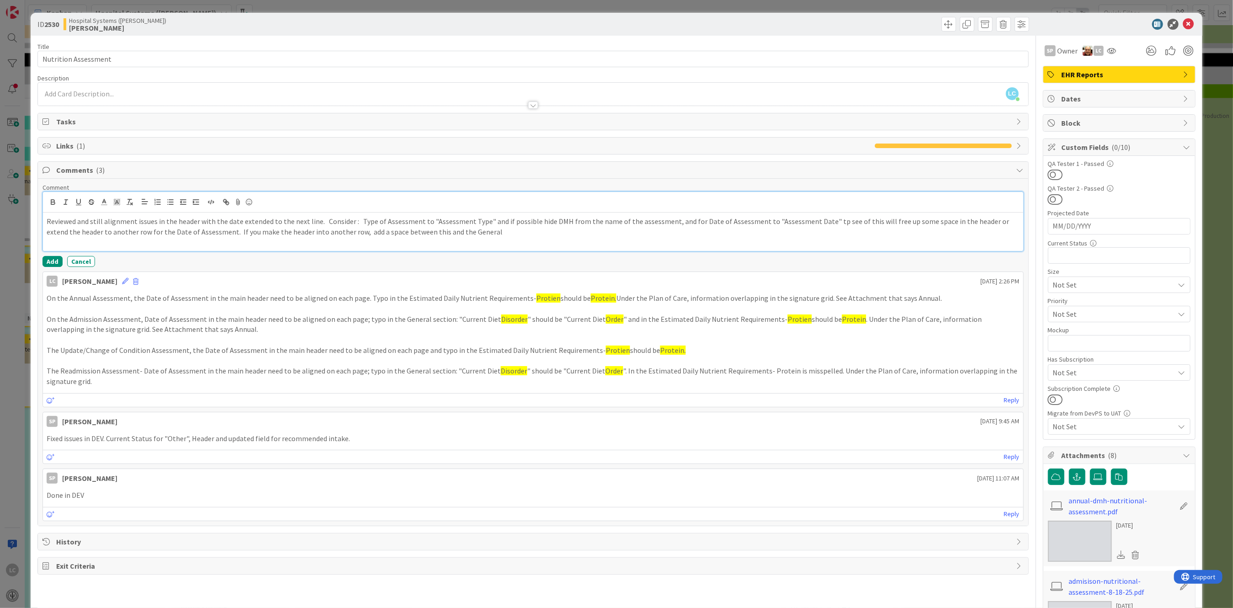
click at [393, 231] on p "Reviewed and still alignment issues in the header with the date extended to the…" at bounding box center [533, 226] width 973 height 21
click at [397, 230] on p "Reviewed and still alignment issues in the header with the date extended to the…" at bounding box center [533, 226] width 973 height 21
drag, startPoint x: 472, startPoint y: 223, endPoint x: 472, endPoint y: 235, distance: 12.8
click at [472, 235] on p "Reviewed and still alignment issues in the header with the date extended to the…" at bounding box center [533, 226] width 973 height 21
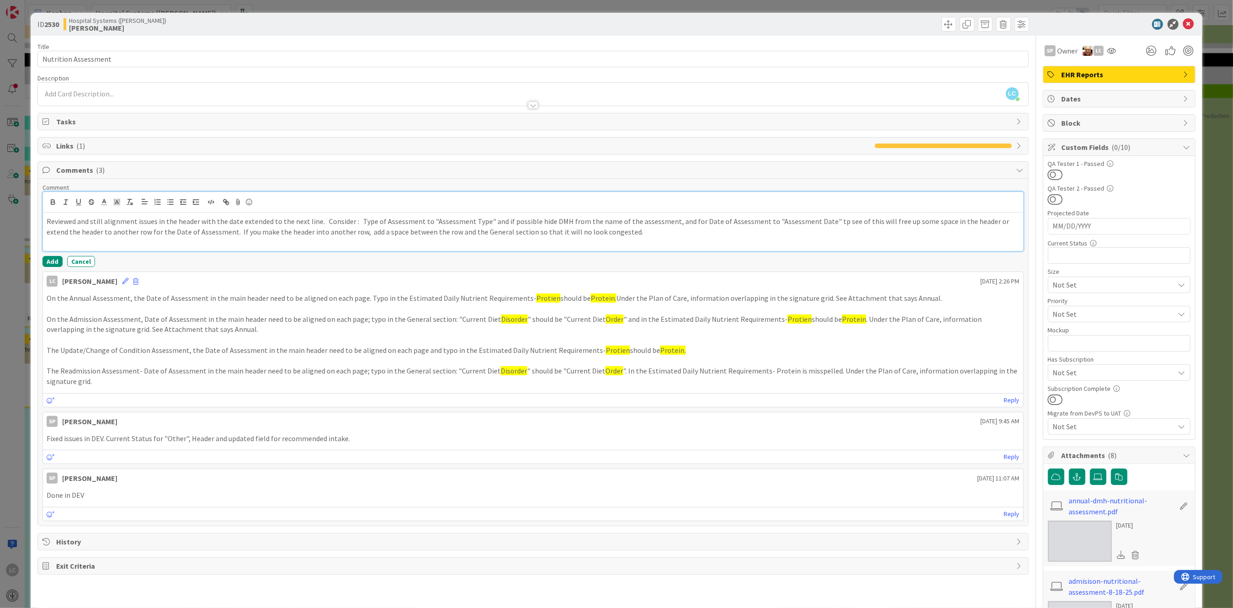
click at [538, 230] on p "Reviewed and still alignment issues in the header with the date extended to the…" at bounding box center [533, 226] width 973 height 21
click at [600, 230] on p "Reviewed and still alignment issues in the header with the date extended to the…" at bounding box center [533, 226] width 973 height 21
click at [347, 228] on p "Reviewed and still alignment issues in the header with the date extended to the…" at bounding box center [533, 226] width 973 height 21
click at [499, 221] on p "Reviewed and still alignment issues in the header with the date extended to the…" at bounding box center [533, 226] width 973 height 21
click at [641, 240] on p at bounding box center [533, 242] width 973 height 11
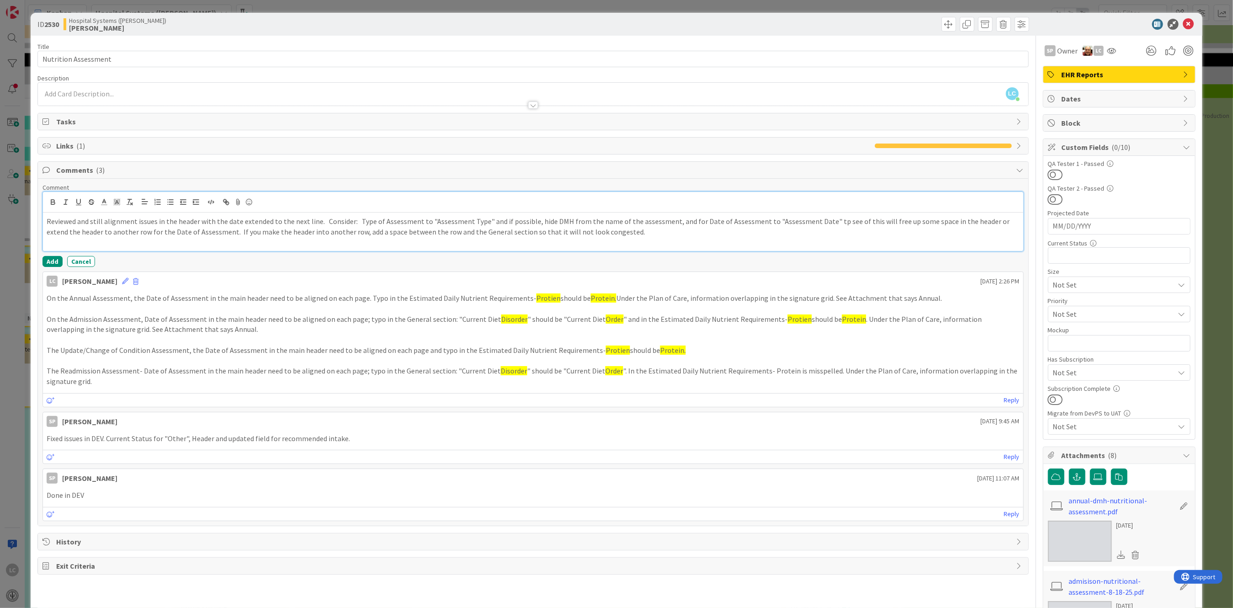
click at [47, 219] on p "Reviewed and still alignment issues in the header with the date extended to the…" at bounding box center [533, 226] width 973 height 21
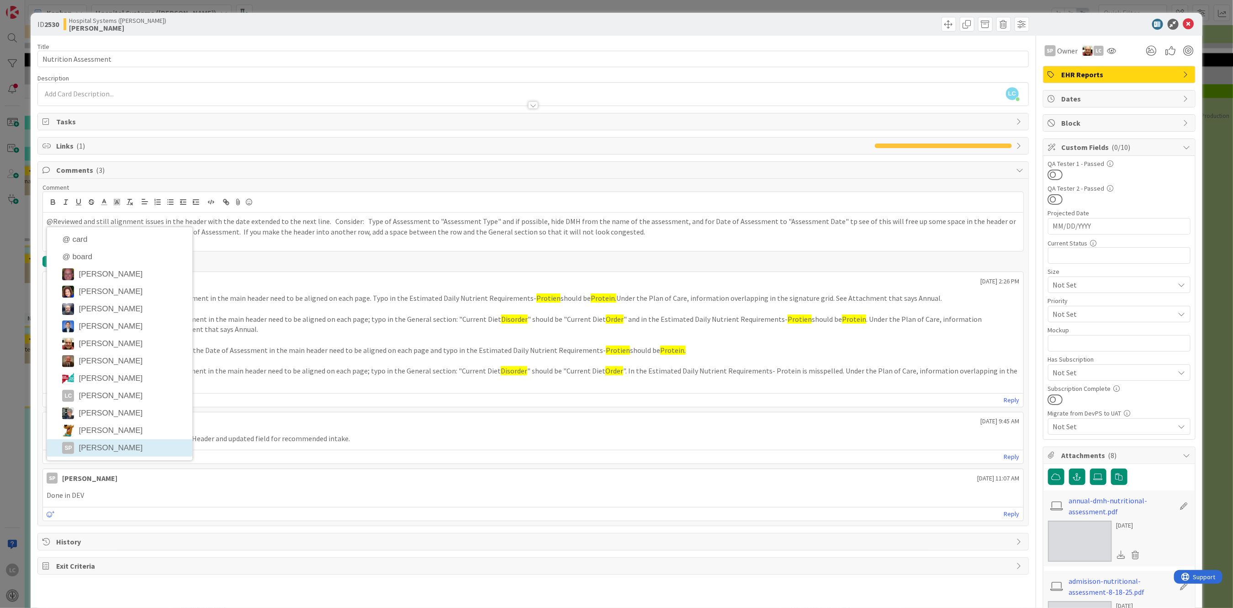
click at [86, 445] on li "SP [PERSON_NAME]" at bounding box center [119, 447] width 145 height 17
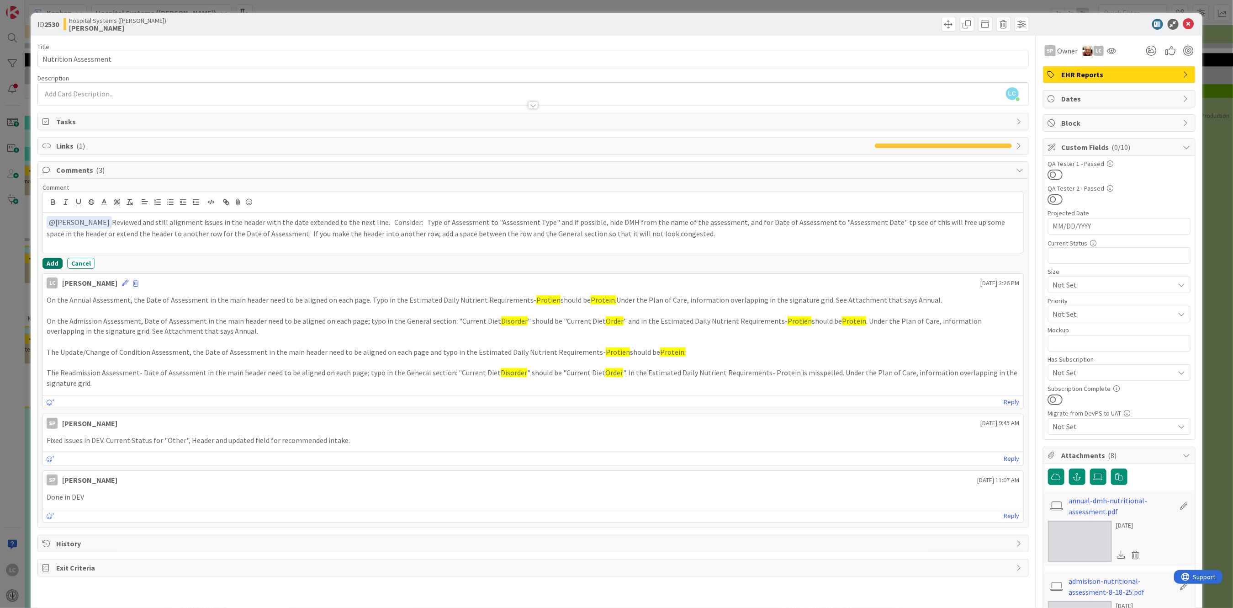
click at [50, 263] on button "Add" at bounding box center [52, 263] width 20 height 11
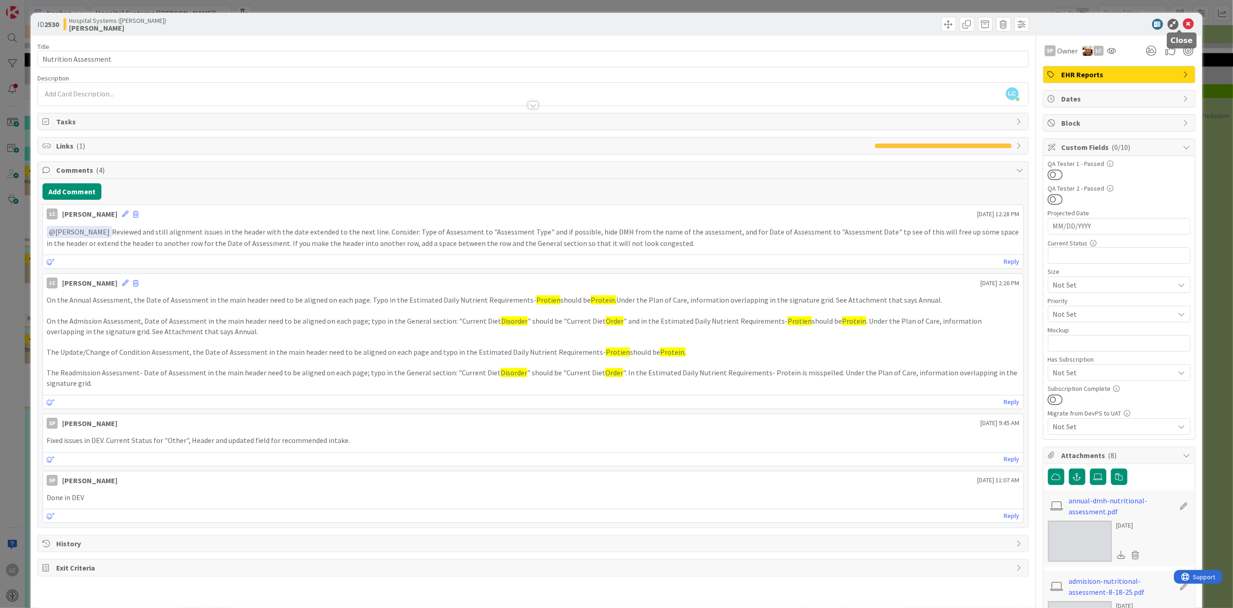
click at [1184, 26] on icon at bounding box center [1189, 24] width 11 height 11
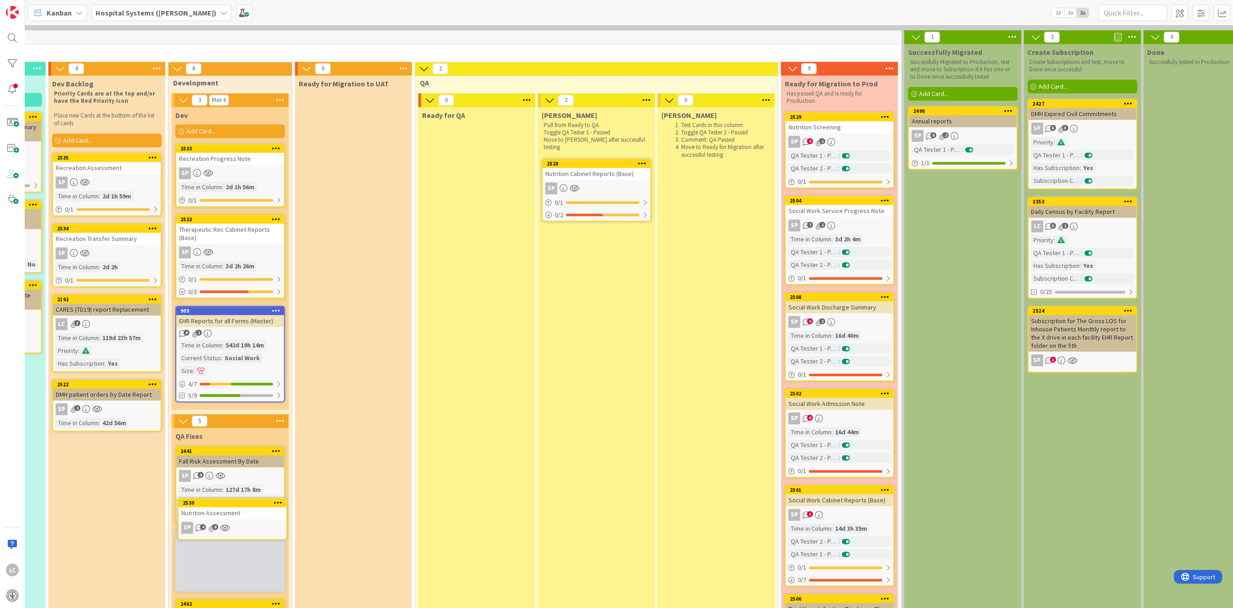
scroll to position [1614, 350]
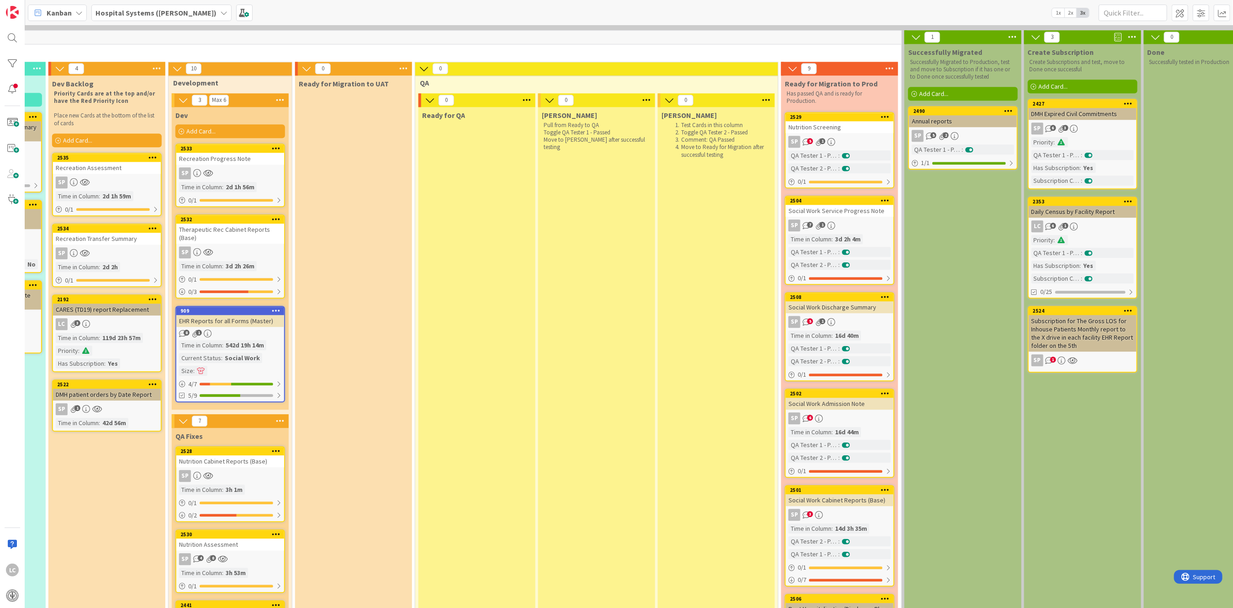
click at [563, 257] on div "[PERSON_NAME] from Ready to QA Toggle QA Tester 1 - Passed Move to [PERSON_NAME…" at bounding box center [596, 571] width 117 height 928
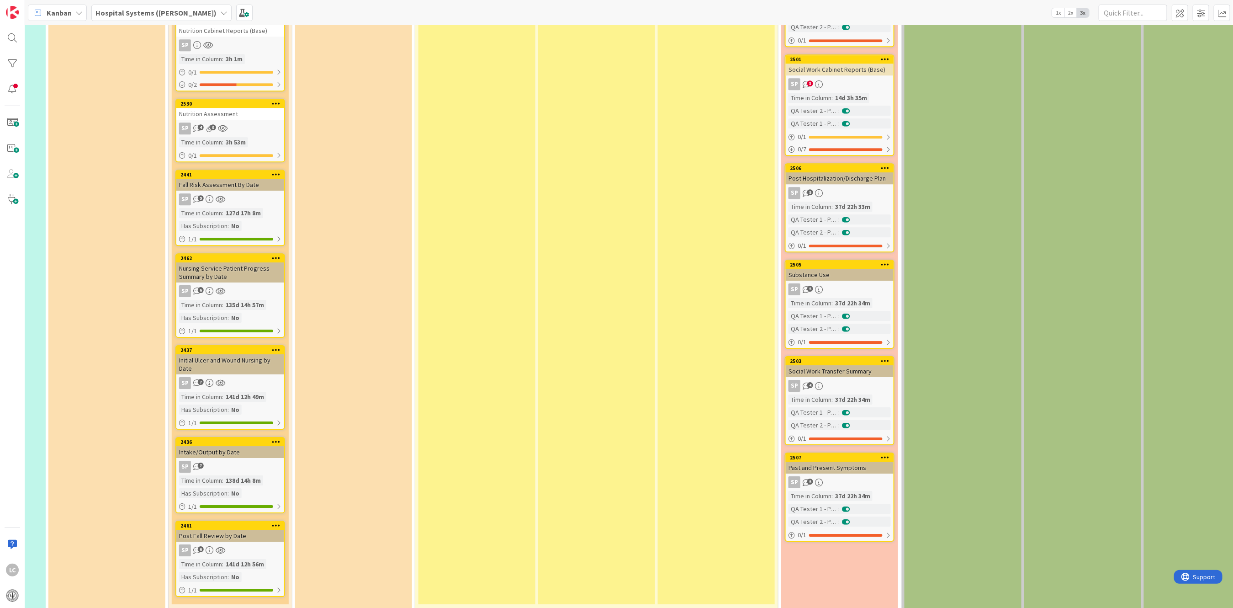
scroll to position [2163, 350]
